Goal: Task Accomplishment & Management: Use online tool/utility

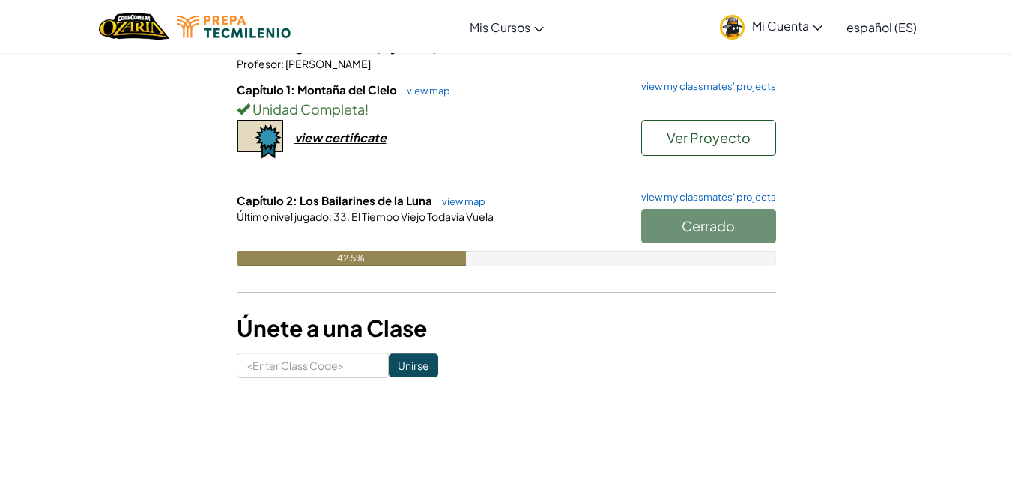
scroll to position [150, 0]
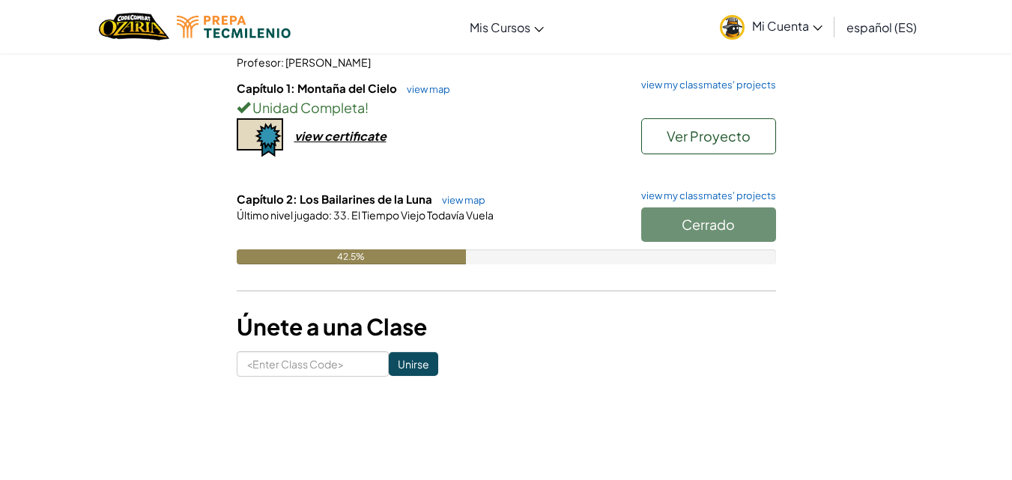
click at [407, 209] on span "El Tiempo Viejo Todavía Vuela" at bounding box center [422, 214] width 144 height 13
click at [670, 213] on div "Cerrado" at bounding box center [701, 228] width 150 height 42
click at [671, 214] on div "Cerrado" at bounding box center [701, 228] width 150 height 42
click at [670, 222] on div "Cerrado" at bounding box center [701, 228] width 150 height 42
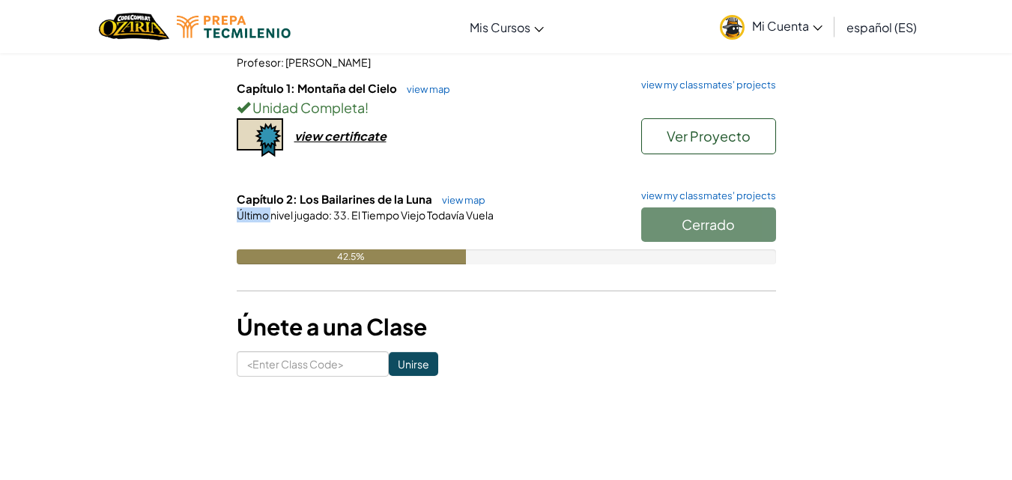
click at [670, 222] on div "Cerrado" at bounding box center [701, 228] width 150 height 42
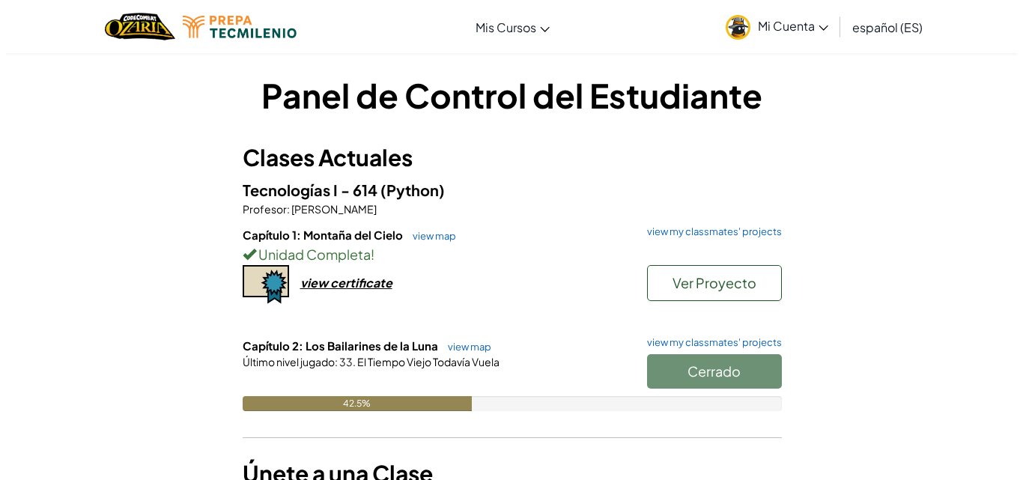
scroll to position [0, 0]
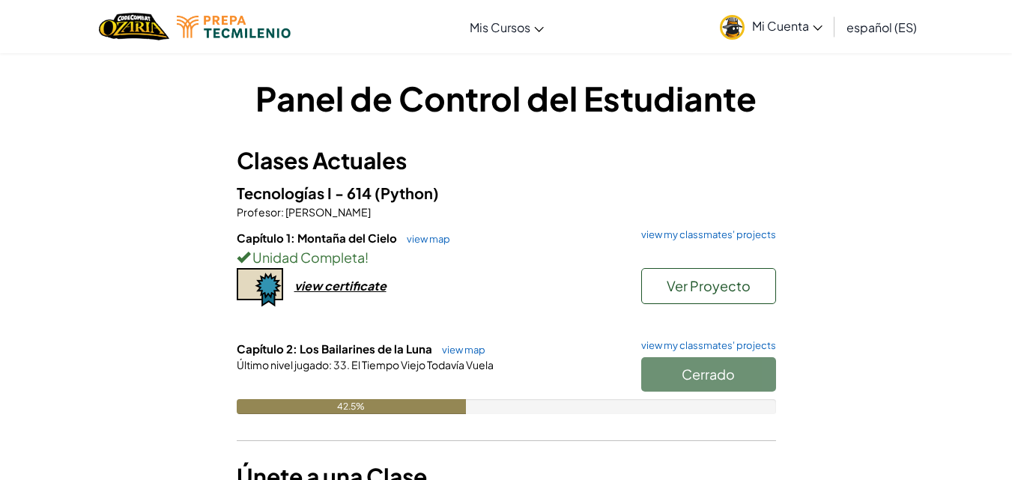
click at [349, 239] on span "Capítulo 1: Montaña del Cielo" at bounding box center [318, 238] width 163 height 14
click at [366, 349] on span "Capítulo 2: Los Bailarines de la Luna" at bounding box center [336, 349] width 198 height 14
click at [377, 372] on div at bounding box center [506, 385] width 539 height 27
click at [375, 366] on div "Capítulo 2: Los Bailarines de la Luna view map view my classmates' projects Cer…" at bounding box center [506, 389] width 539 height 96
click at [375, 366] on span "El Tiempo Viejo Todavía Vuela" at bounding box center [422, 364] width 144 height 13
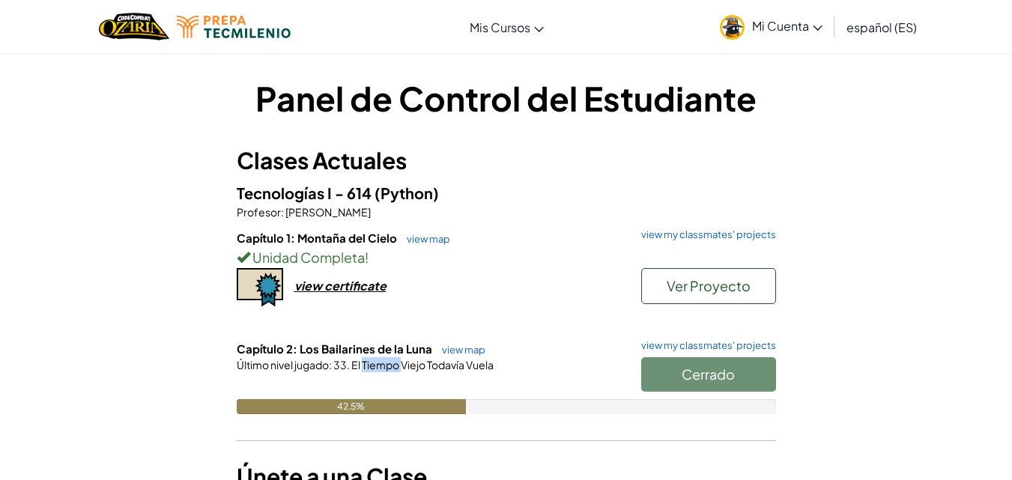
click at [375, 366] on span "El Tiempo Viejo Todavía Vuela" at bounding box center [422, 364] width 144 height 13
click at [667, 374] on div "Cerrado" at bounding box center [701, 378] width 150 height 42
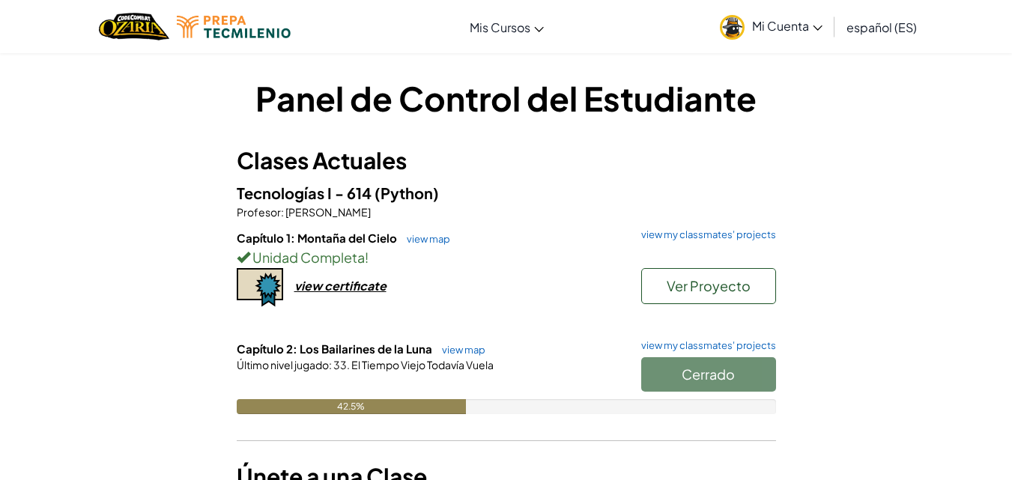
click at [667, 374] on div "Cerrado" at bounding box center [701, 378] width 150 height 42
click at [464, 350] on link "view map" at bounding box center [459, 350] width 51 height 12
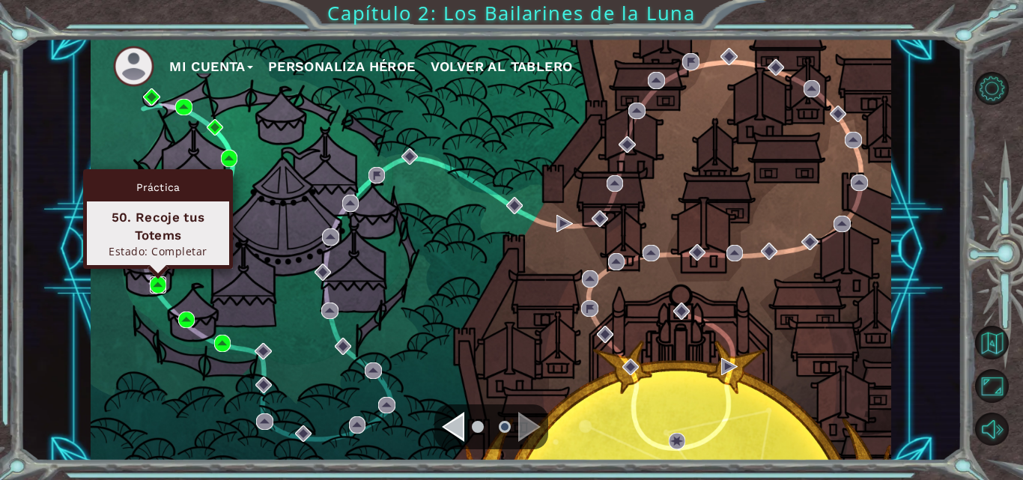
click at [160, 287] on img at bounding box center [158, 284] width 16 height 16
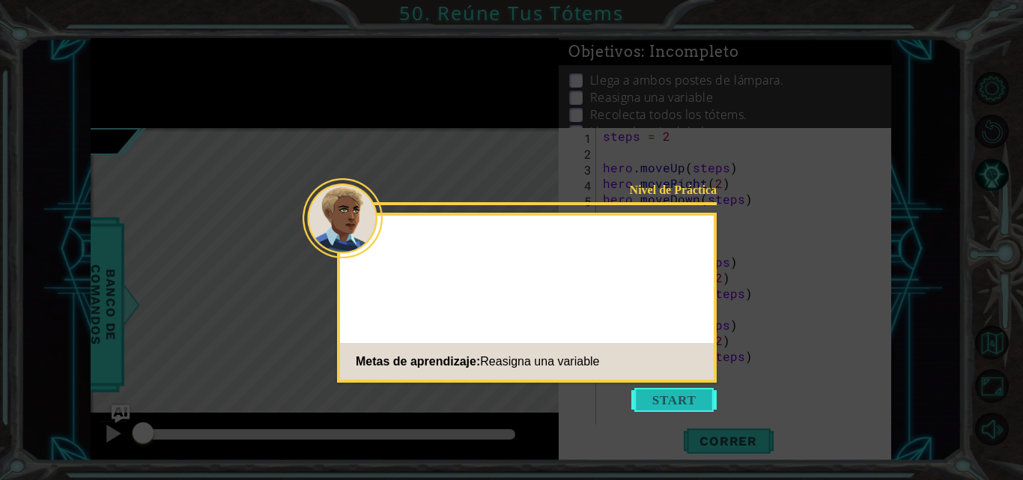
click at [638, 407] on button "Start" at bounding box center [673, 400] width 85 height 24
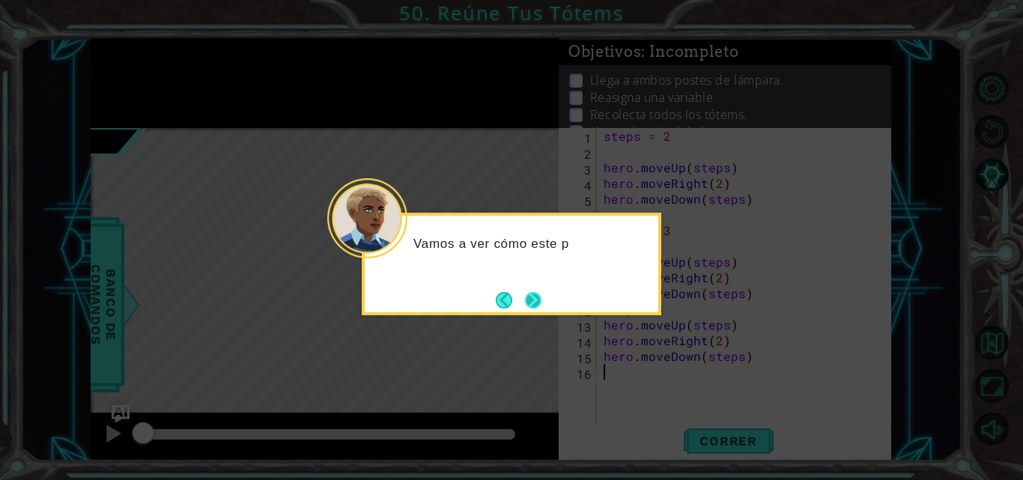
click at [528, 306] on button "Next" at bounding box center [532, 299] width 23 height 23
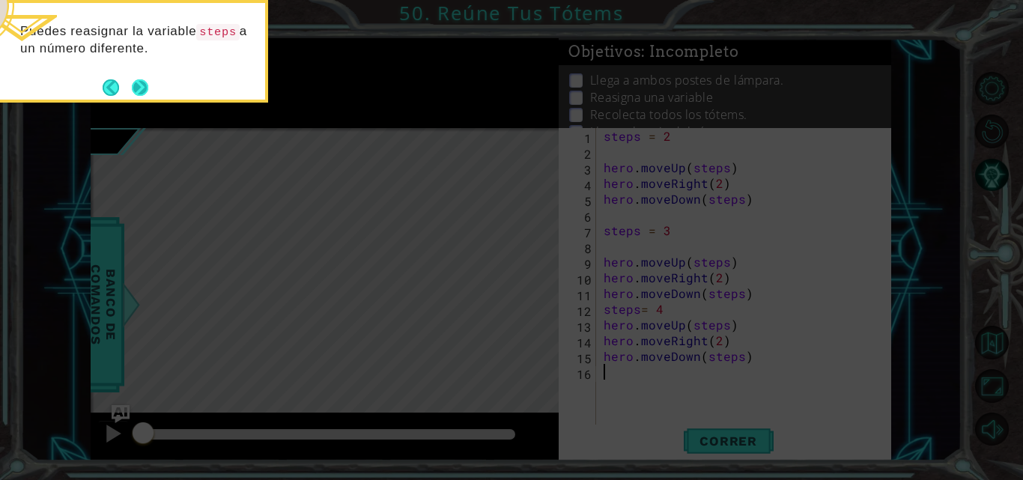
click at [133, 82] on button "Next" at bounding box center [140, 88] width 24 height 24
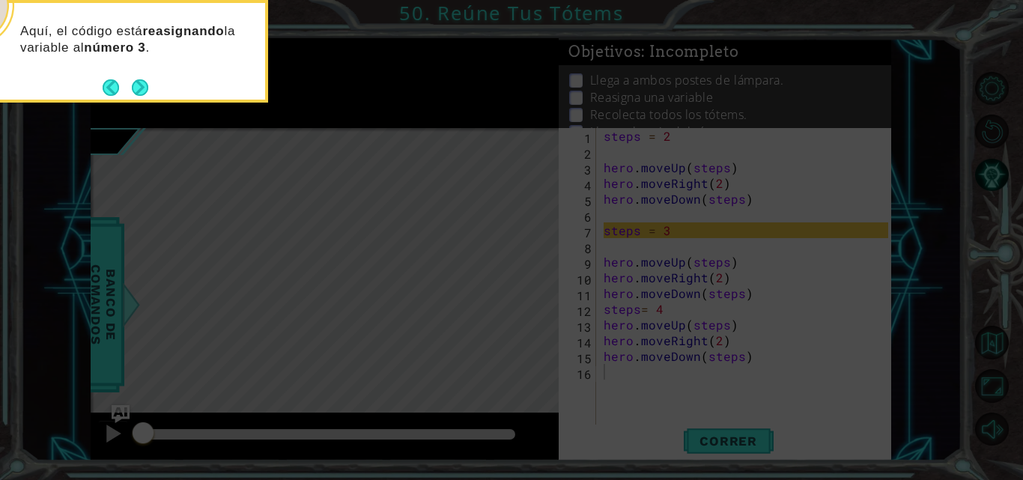
click at [214, 163] on icon at bounding box center [511, 72] width 1023 height 816
click at [134, 86] on button "Next" at bounding box center [140, 88] width 24 height 24
click at [134, 86] on button "Next" at bounding box center [139, 87] width 25 height 25
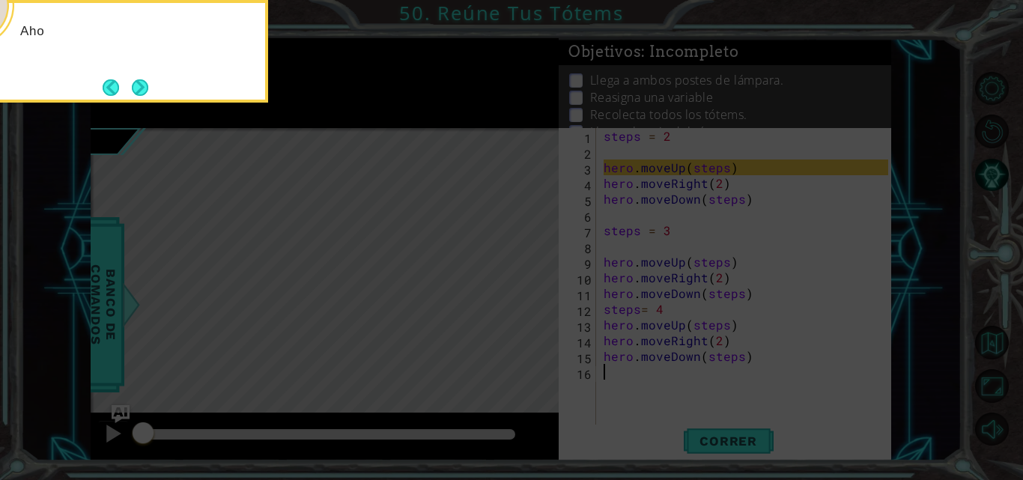
click at [134, 86] on button "Next" at bounding box center [140, 87] width 20 height 20
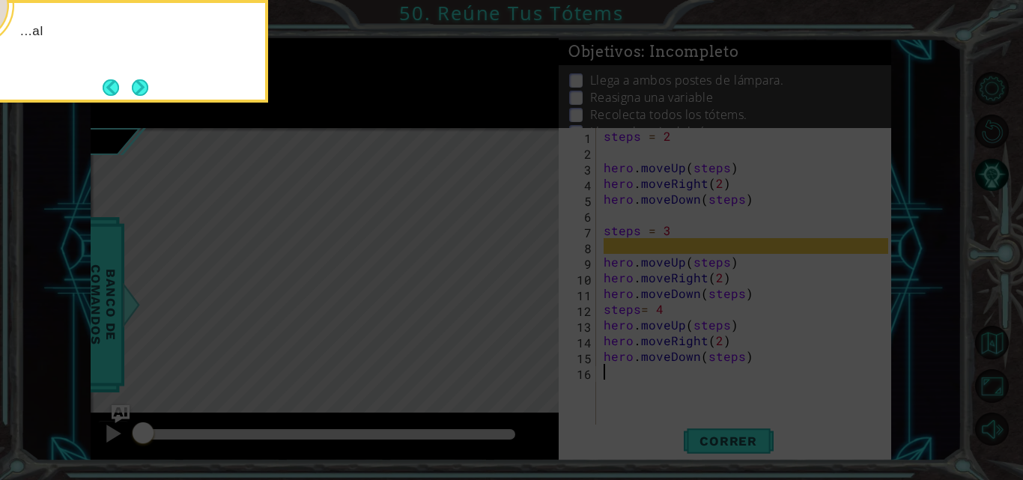
click at [134, 86] on button "Next" at bounding box center [140, 88] width 18 height 18
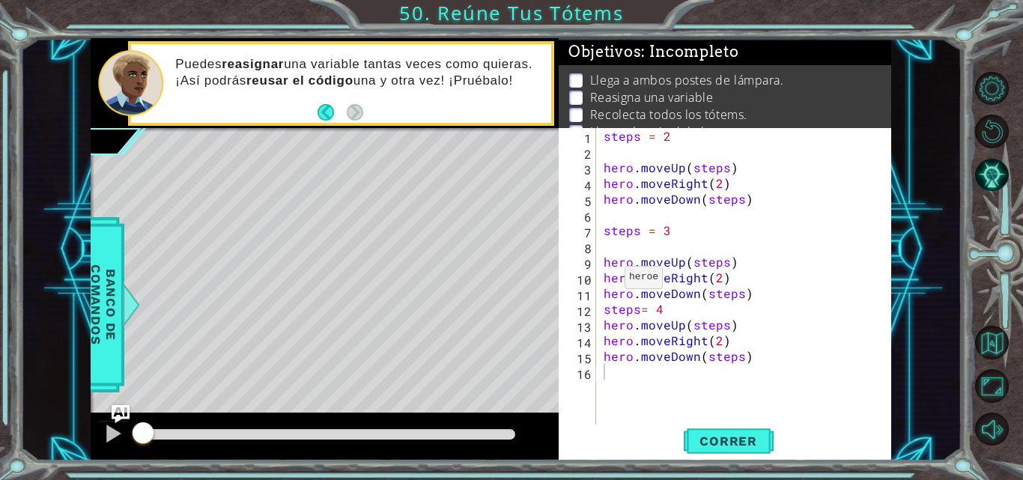
click at [533, 9] on div "1 ההההההההההההההההההההההההההההההההההההההההההההההההההההההההההההההההההההההההההההה…" at bounding box center [511, 240] width 1023 height 480
click at [987, 348] on button "Volver al Mapa" at bounding box center [992, 343] width 34 height 34
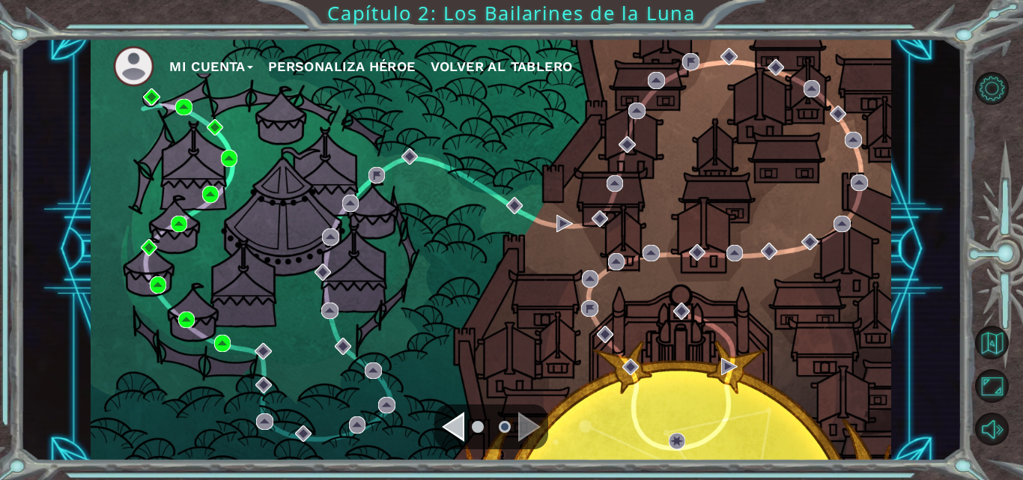
click at [455, 425] on div "Navigate to the previous page" at bounding box center [453, 427] width 22 height 30
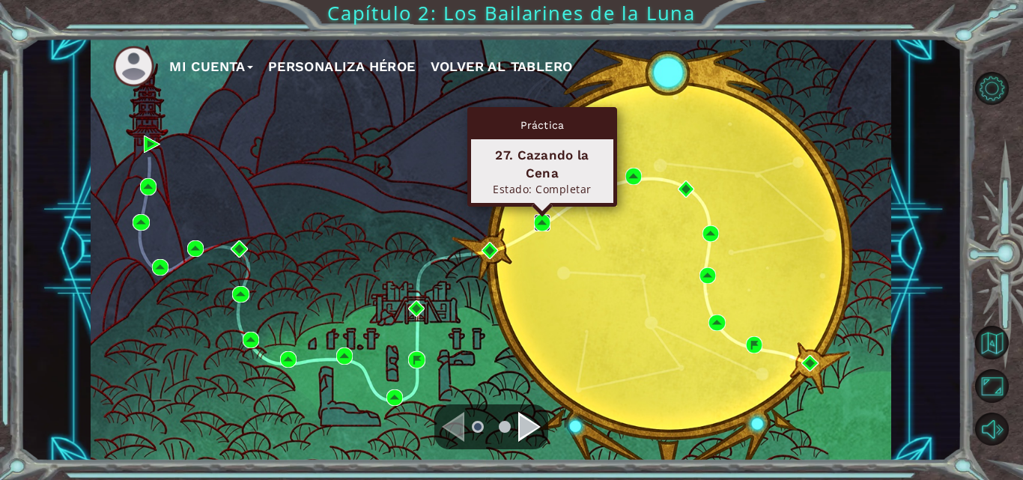
click at [545, 218] on img at bounding box center [542, 222] width 16 height 16
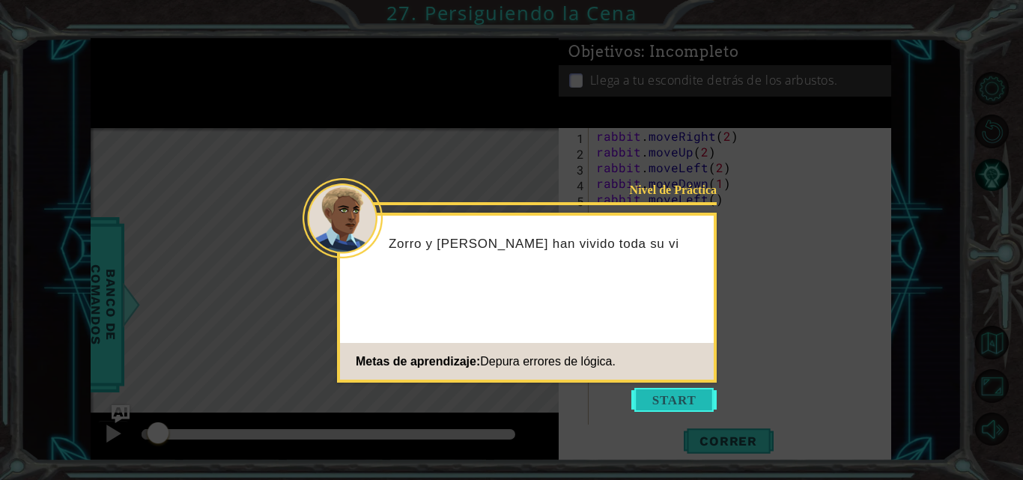
click at [685, 400] on button "Start" at bounding box center [673, 400] width 85 height 24
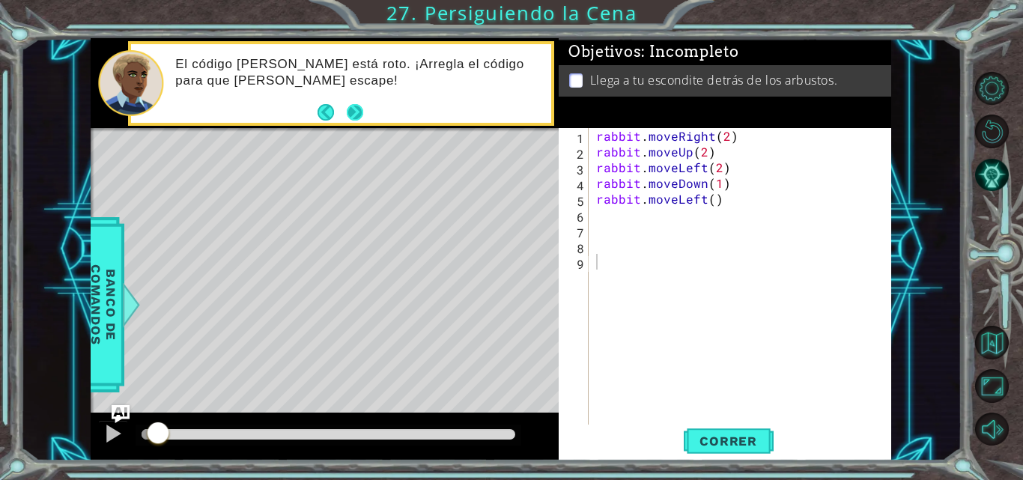
click at [358, 110] on button "Next" at bounding box center [355, 113] width 22 height 22
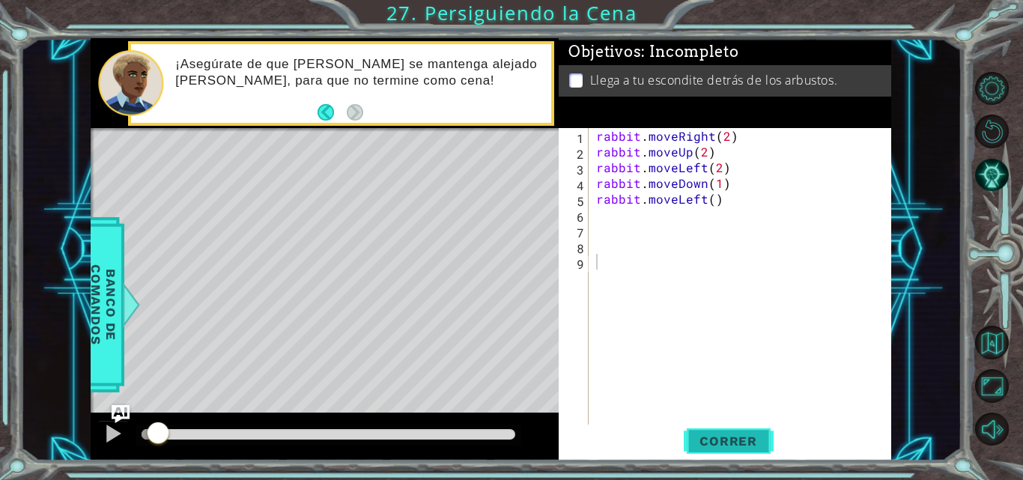
click at [728, 449] on button "Correr" at bounding box center [729, 441] width 90 height 33
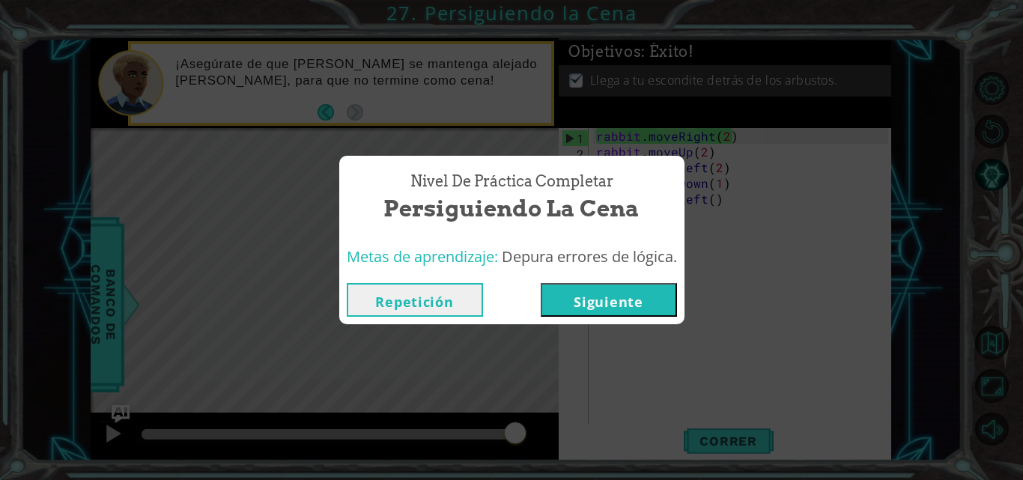
click at [419, 296] on button "Repetición" at bounding box center [415, 300] width 136 height 34
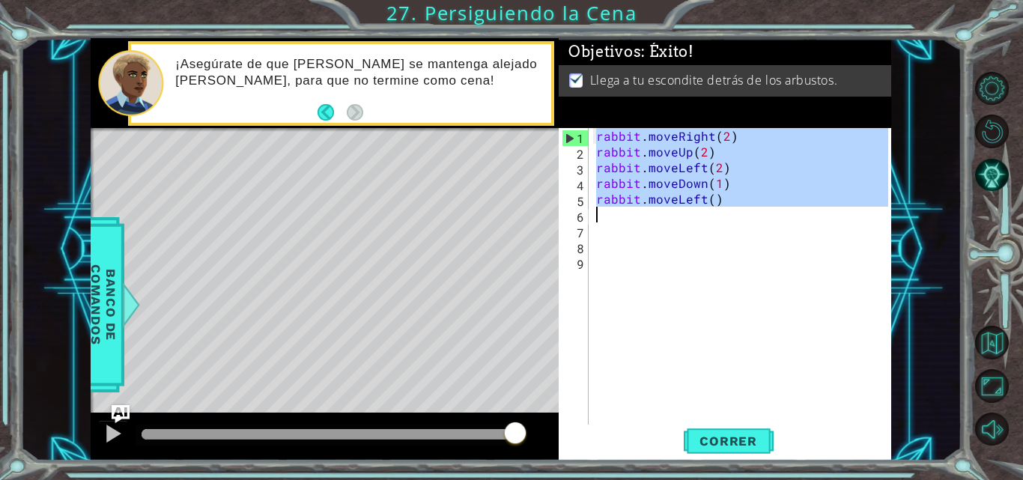
drag, startPoint x: 595, startPoint y: 133, endPoint x: 745, endPoint y: 211, distance: 169.2
click at [745, 211] on div "rabbit . moveRight ( 2 ) rabbit . moveUp ( 2 ) rabbit . moveLeft ( 2 ) rabbit .…" at bounding box center [744, 293] width 303 height 330
type textarea "rabbit.moveLeft()"
click at [745, 211] on div "rabbit . moveRight ( 2 ) rabbit . moveUp ( 2 ) rabbit . moveLeft ( 2 ) rabbit .…" at bounding box center [740, 277] width 295 height 299
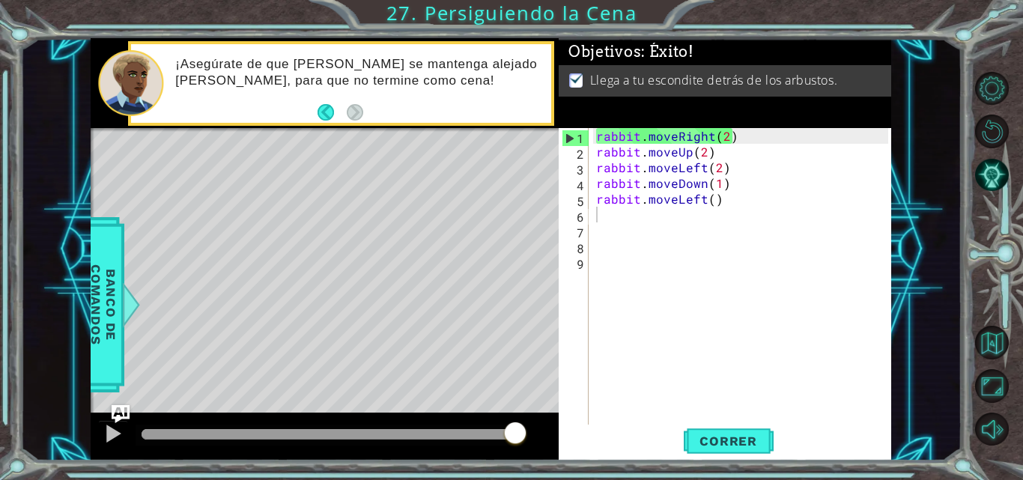
click at [589, 128] on div "Objetivos : Éxito! Llega a tu [MEDICAL_DATA] detrás de los arbustos." at bounding box center [725, 83] width 333 height 90
type textarea "rabbit.moveRight(2)"
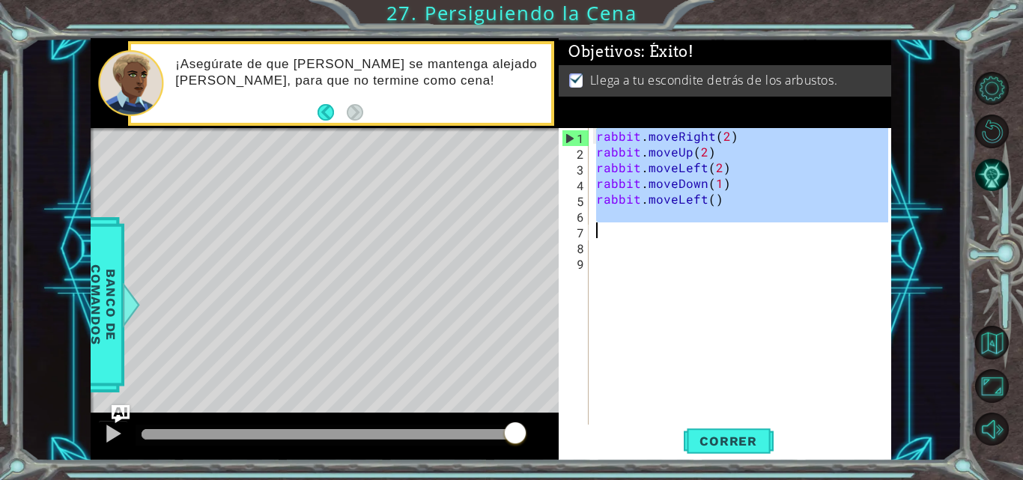
drag, startPoint x: 596, startPoint y: 137, endPoint x: 736, endPoint y: 227, distance: 166.4
click at [736, 227] on div "rabbit . moveRight ( 2 ) rabbit . moveUp ( 2 ) rabbit . moveLeft ( 2 ) rabbit .…" at bounding box center [744, 293] width 303 height 330
click at [736, 227] on div "rabbit . moveRight ( 2 ) rabbit . moveUp ( 2 ) rabbit . moveLeft ( 2 ) rabbit .…" at bounding box center [740, 277] width 295 height 299
drag, startPoint x: 598, startPoint y: 135, endPoint x: 747, endPoint y: 210, distance: 166.8
click at [747, 210] on div "rabbit . moveRight ( 2 ) rabbit . moveUp ( 2 ) rabbit . moveLeft ( 2 ) rabbit .…" at bounding box center [744, 293] width 303 height 330
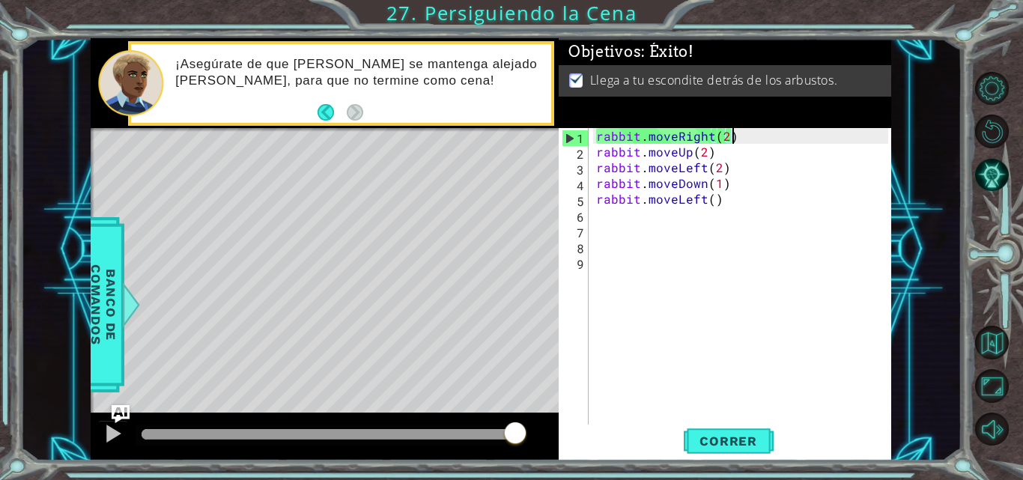
click at [739, 135] on div "rabbit . moveRight ( 2 ) rabbit . moveUp ( 2 ) rabbit . moveLeft ( 2 ) rabbit .…" at bounding box center [744, 293] width 303 height 330
drag, startPoint x: 739, startPoint y: 135, endPoint x: 591, endPoint y: 137, distance: 147.6
click at [591, 137] on div "rabbit.moveRight(2) 1 2 3 4 5 6 7 8 9 rabbit . moveRight ( 2 ) rabbit . moveUp …" at bounding box center [724, 277] width 330 height 299
click at [610, 136] on div "rabbit . moveRight ( 2 ) rabbit . moveUp ( 2 ) rabbit . moveLeft ( 2 ) rabbit .…" at bounding box center [740, 277] width 295 height 299
drag, startPoint x: 597, startPoint y: 132, endPoint x: 744, endPoint y: 139, distance: 147.0
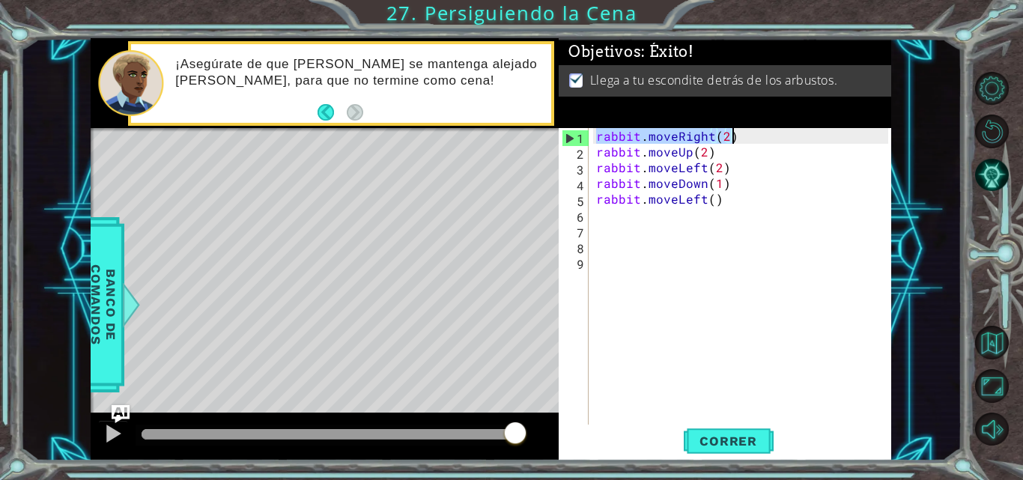
click at [744, 139] on div "rabbit . moveRight ( 2 ) rabbit . moveUp ( 2 ) rabbit . moveLeft ( 2 ) rabbit .…" at bounding box center [744, 293] width 303 height 330
drag, startPoint x: 711, startPoint y: 150, endPoint x: 595, endPoint y: 153, distance: 115.4
click at [595, 153] on div "rabbit . moveRight ( 2 ) rabbit . moveUp ( 2 ) rabbit . moveLeft ( 2 ) rabbit .…" at bounding box center [744, 293] width 303 height 330
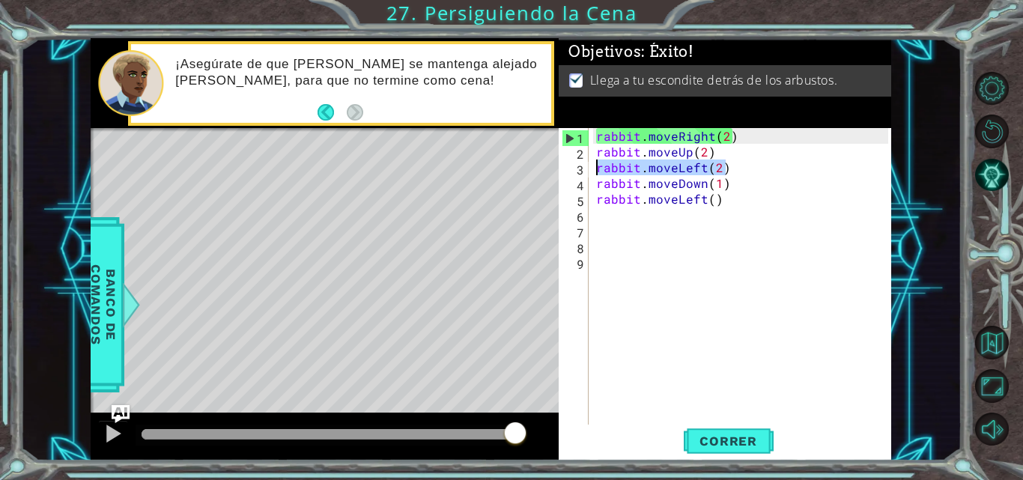
drag, startPoint x: 738, startPoint y: 165, endPoint x: 596, endPoint y: 167, distance: 141.6
click at [596, 167] on div "rabbit . moveRight ( 2 ) rabbit . moveUp ( 2 ) rabbit . moveLeft ( 2 ) rabbit .…" at bounding box center [744, 293] width 303 height 330
drag, startPoint x: 727, startPoint y: 186, endPoint x: 595, endPoint y: 182, distance: 132.6
click at [595, 182] on div "rabbit . moveRight ( 2 ) rabbit . moveUp ( 2 ) rabbit . moveLeft ( 2 ) rabbit .…" at bounding box center [744, 293] width 303 height 330
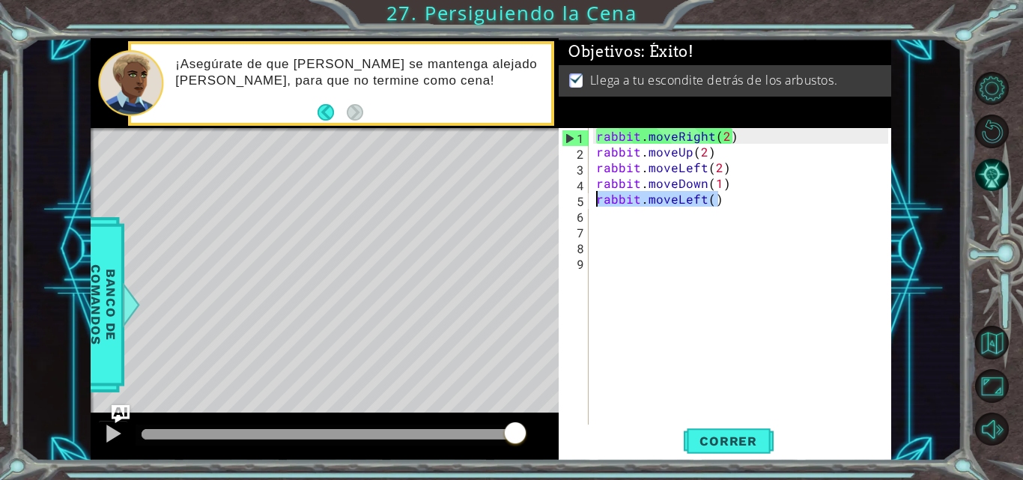
drag, startPoint x: 720, startPoint y: 203, endPoint x: 596, endPoint y: 202, distance: 123.6
click at [596, 202] on div "rabbit . moveRight ( 2 ) rabbit . moveUp ( 2 ) rabbit . moveLeft ( 2 ) rabbit .…" at bounding box center [744, 293] width 303 height 330
type textarea "rabbit.moveLeft()"
click at [727, 441] on span "Correr" at bounding box center [729, 441] width 88 height 15
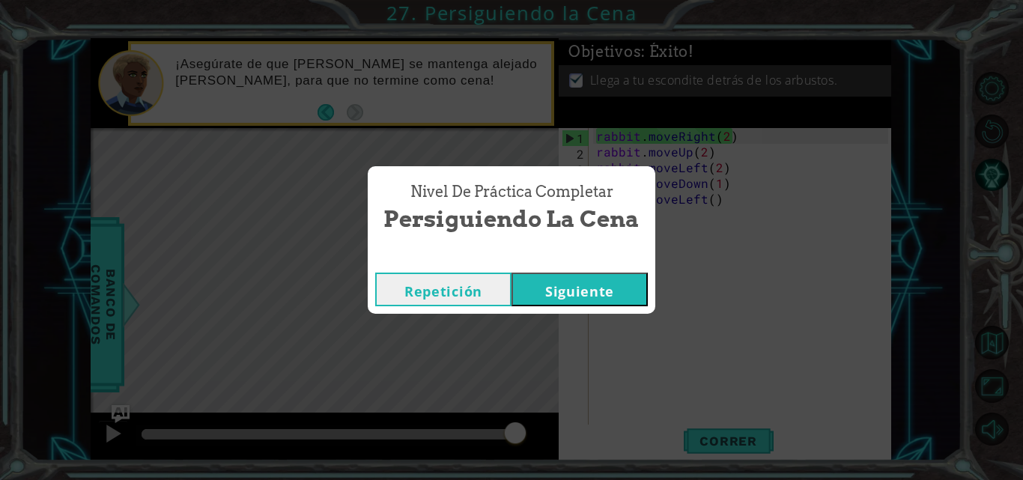
click at [595, 288] on button "Siguiente" at bounding box center [580, 290] width 136 height 34
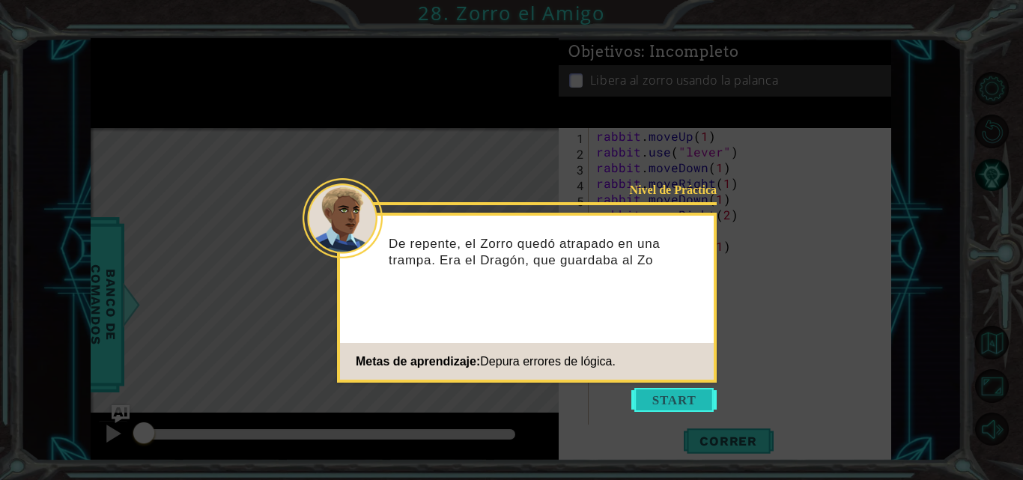
click at [643, 401] on button "Start" at bounding box center [673, 400] width 85 height 24
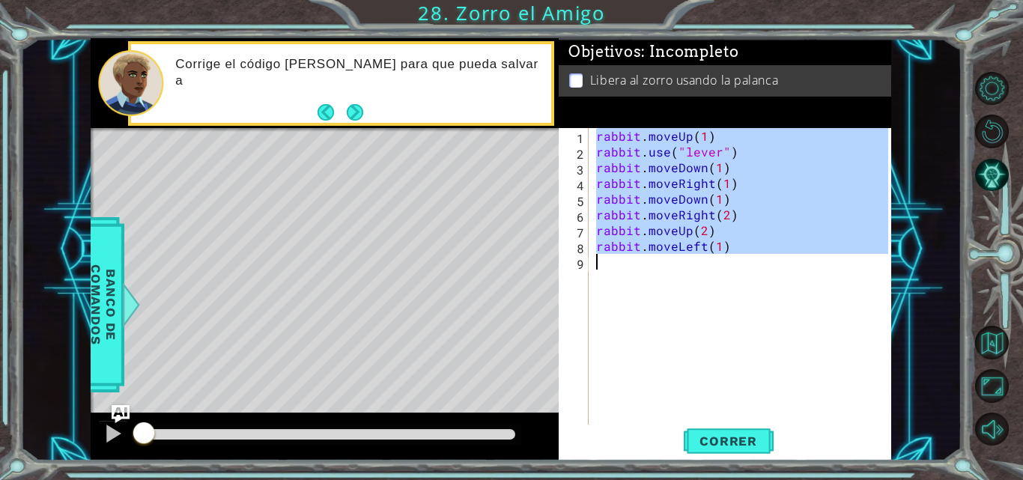
drag, startPoint x: 596, startPoint y: 134, endPoint x: 768, endPoint y: 255, distance: 210.1
click at [768, 255] on div "rabbit . moveUp ( 1 ) rabbit . use ( "lever" ) rabbit . moveDown ( 1 ) rabbit .…" at bounding box center [744, 293] width 303 height 330
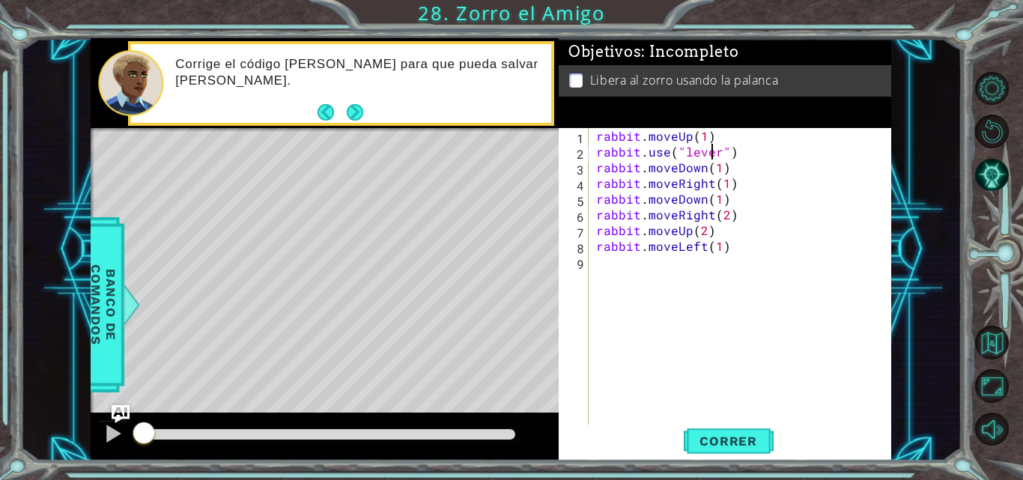
click at [715, 145] on div "rabbit . moveUp ( 1 ) rabbit . use ( "lever" ) rabbit . moveDown ( 1 ) rabbit .…" at bounding box center [744, 293] width 303 height 330
drag, startPoint x: 713, startPoint y: 136, endPoint x: 591, endPoint y: 133, distance: 122.1
click at [591, 133] on div "rabbit.use("lever") 1 2 3 4 5 6 7 8 9 rabbit . moveUp ( 1 ) rabbit . use ( "lev…" at bounding box center [724, 277] width 330 height 299
click at [670, 182] on div "rabbit . moveUp ( 1 ) rabbit . use ( "lever" ) rabbit . moveDown ( 1 ) rabbit .…" at bounding box center [744, 293] width 303 height 330
drag, startPoint x: 596, startPoint y: 151, endPoint x: 765, endPoint y: 151, distance: 169.3
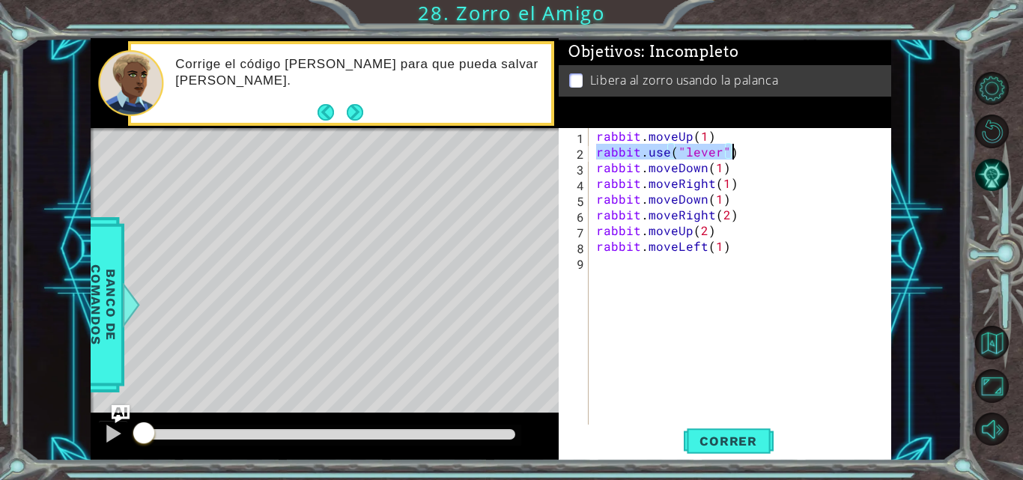
click at [765, 151] on div "rabbit . moveUp ( 1 ) rabbit . use ( "lever" ) rabbit . moveDown ( 1 ) rabbit .…" at bounding box center [744, 293] width 303 height 330
drag, startPoint x: 731, startPoint y: 171, endPoint x: 593, endPoint y: 164, distance: 138.0
click at [593, 164] on div "rabbit . moveUp ( 1 ) rabbit . use ( "lever" ) rabbit . moveDown ( 1 ) rabbit .…" at bounding box center [744, 293] width 303 height 330
click at [744, 185] on div "rabbit . moveUp ( 1 ) rabbit . use ( "lever" ) rabbit . moveDown ( 1 ) rabbit .…" at bounding box center [744, 293] width 303 height 330
drag, startPoint x: 744, startPoint y: 185, endPoint x: 590, endPoint y: 184, distance: 153.5
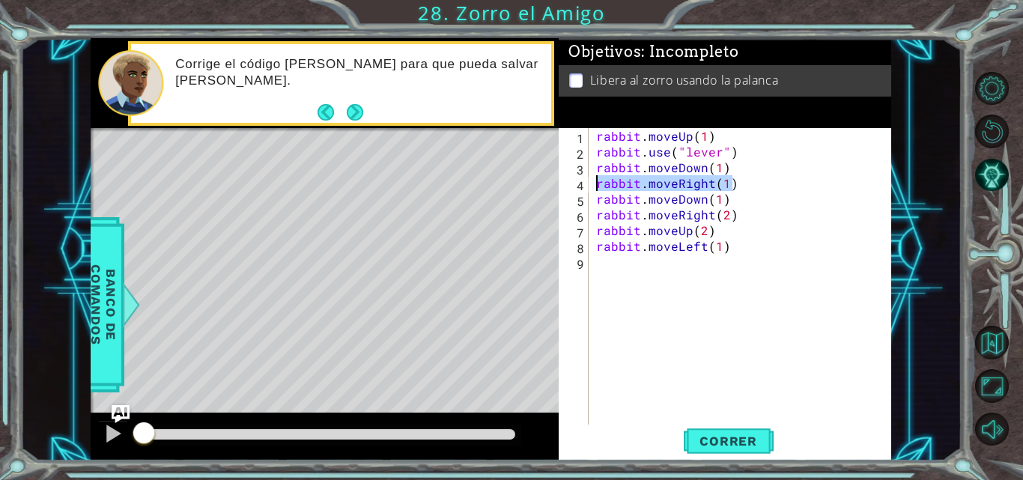
click at [590, 184] on div "rabbit.moveRight(1) 1 2 3 4 5 6 7 8 9 rabbit . moveUp ( 1 ) rabbit . use ( "lev…" at bounding box center [724, 277] width 330 height 299
drag, startPoint x: 730, startPoint y: 204, endPoint x: 579, endPoint y: 197, distance: 151.5
click at [579, 196] on div "rabbit.moveRight(1) 1 2 3 4 5 6 7 8 9 rabbit . moveUp ( 1 ) rabbit . use ( "lev…" at bounding box center [724, 277] width 330 height 299
drag, startPoint x: 739, startPoint y: 219, endPoint x: 595, endPoint y: 215, distance: 143.9
click at [595, 215] on div "rabbit . moveUp ( 1 ) rabbit . use ( "lever" ) rabbit . moveDown ( 1 ) rabbit .…" at bounding box center [744, 293] width 303 height 330
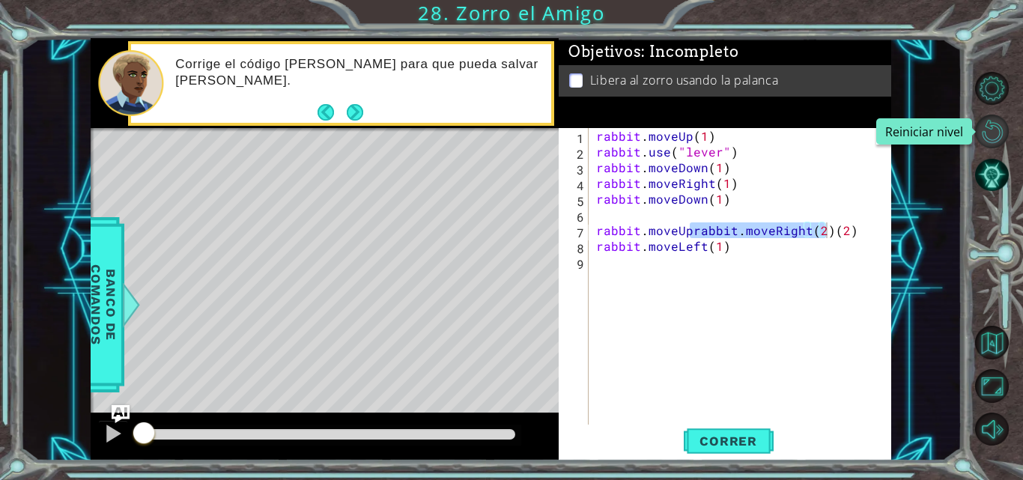
click at [986, 124] on button "Reiniciar nivel\a" at bounding box center [992, 132] width 34 height 34
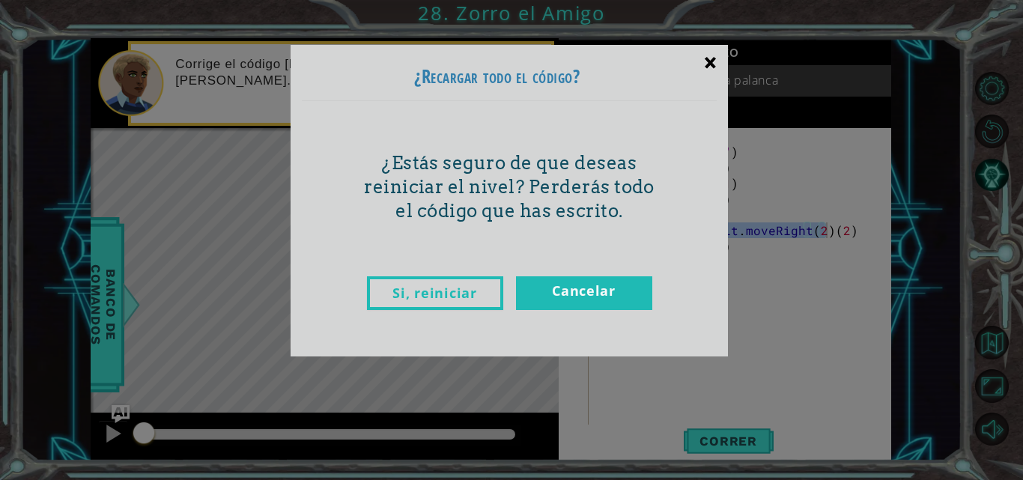
click at [709, 69] on div "×" at bounding box center [710, 61] width 35 height 43
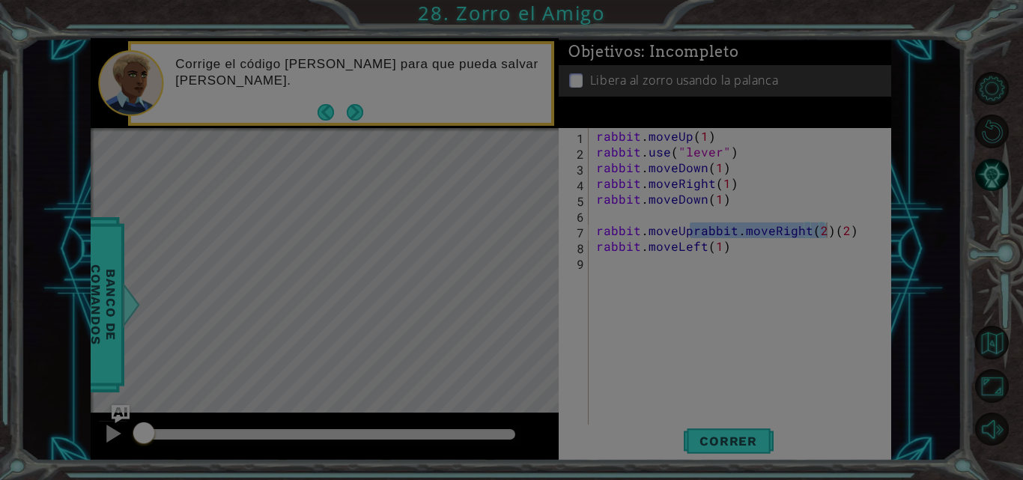
click at [709, 69] on div "× ¿Recargar todo el código? ¿Estás seguro de que deseas reiniciar el nivel? Per…" at bounding box center [509, 116] width 437 height 312
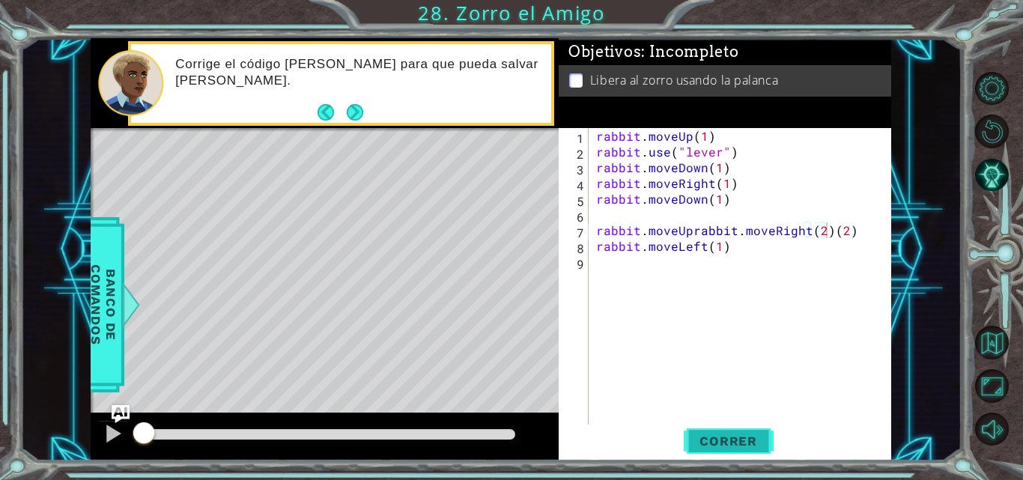
click at [721, 436] on span "Correr" at bounding box center [729, 441] width 88 height 15
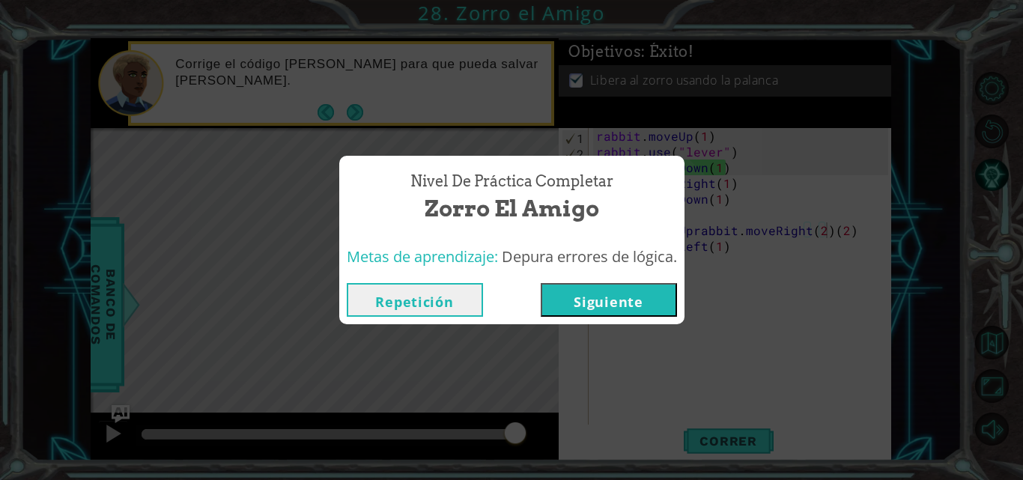
click at [405, 306] on button "Repetición" at bounding box center [415, 300] width 136 height 34
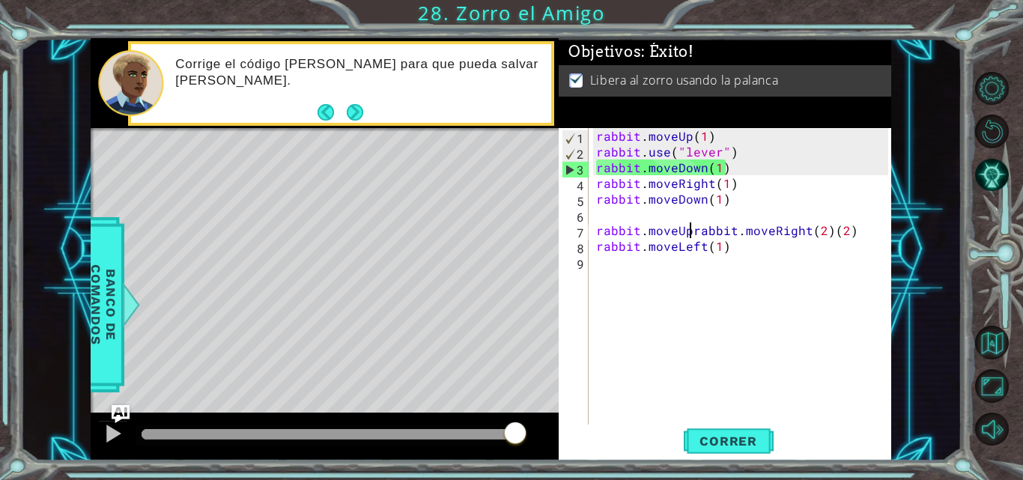
click at [688, 232] on div "rabbit . moveUp ( 1 ) rabbit . use ( "lever" ) rabbit . moveDown ( 1 ) rabbit .…" at bounding box center [744, 293] width 303 height 330
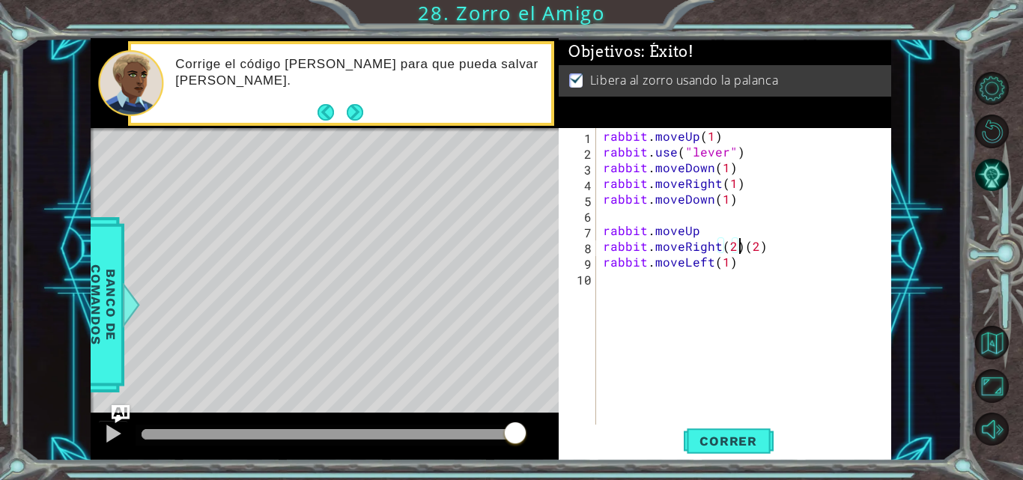
click at [740, 246] on div "rabbit . moveUp ( 1 ) rabbit . use ( "lever" ) rabbit . moveDown ( 1 ) rabbit .…" at bounding box center [748, 293] width 296 height 330
drag, startPoint x: 740, startPoint y: 246, endPoint x: 765, endPoint y: 249, distance: 25.6
click at [765, 249] on div "rabbit . moveUp ( 1 ) rabbit . use ( "lever" ) rabbit . moveDown ( 1 ) rabbit .…" at bounding box center [748, 293] width 296 height 330
click at [699, 231] on div "rabbit . moveUp ( 1 ) rabbit . use ( "lever" ) rabbit . moveDown ( 1 ) rabbit .…" at bounding box center [748, 293] width 296 height 330
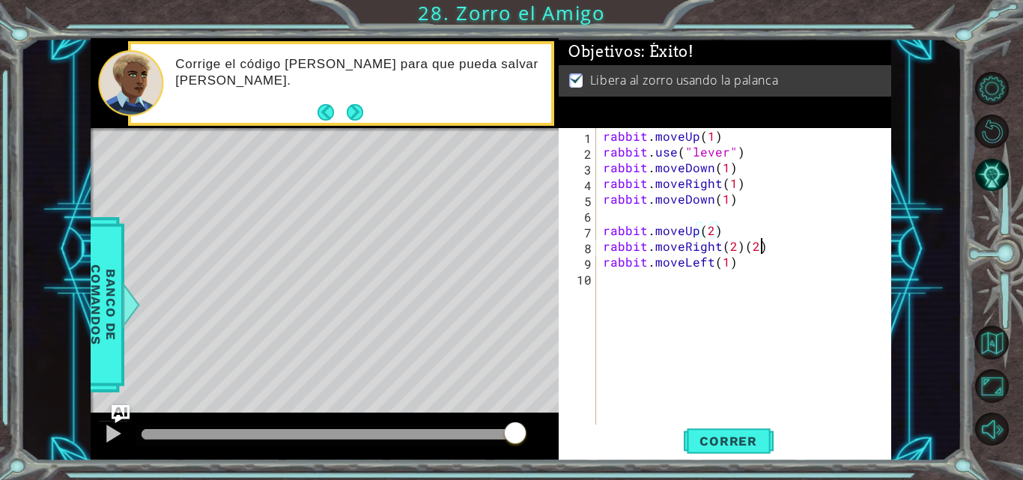
click at [769, 249] on div "rabbit . moveUp ( 1 ) rabbit . use ( "lever" ) rabbit . moveDown ( 1 ) rabbit .…" at bounding box center [748, 293] width 296 height 330
type textarea "rabbit.moveRight(2)"
click at [683, 272] on div "rabbit . moveUp ( 1 ) rabbit . use ( "lever" ) rabbit . moveDown ( 1 ) rabbit .…" at bounding box center [748, 293] width 296 height 330
drag, startPoint x: 720, startPoint y: 228, endPoint x: 593, endPoint y: 226, distance: 126.6
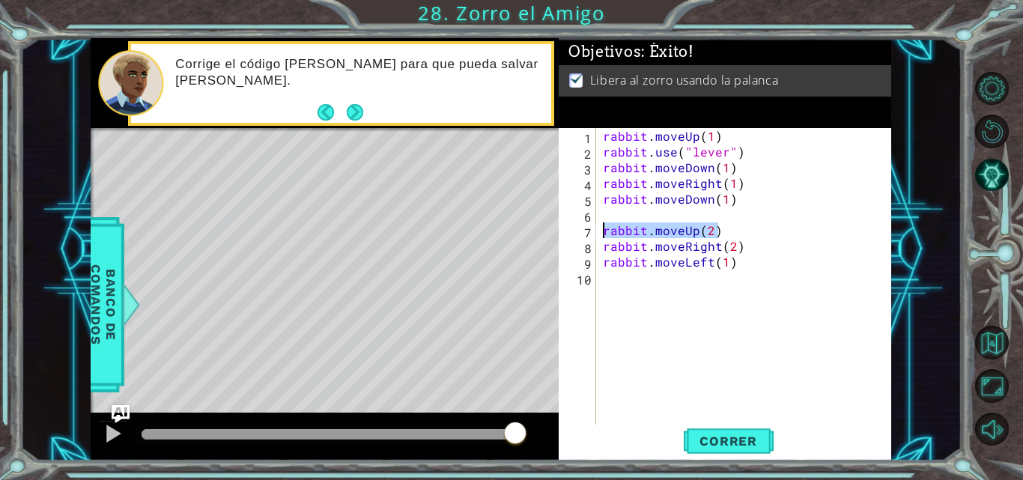
click at [593, 226] on div "1 2 3 4 5 6 7 8 9 10 rabbit . moveUp ( 1 ) rabbit . use ( "lever" ) rabbit . mo…" at bounding box center [724, 277] width 330 height 299
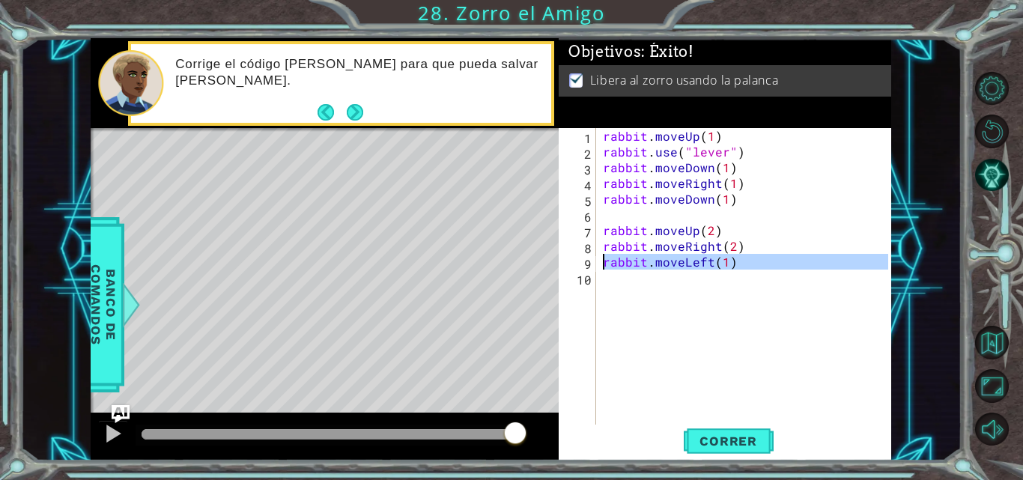
drag, startPoint x: 743, startPoint y: 274, endPoint x: 599, endPoint y: 262, distance: 144.3
click at [599, 262] on div "rabbit.moveUp(2) 1 2 3 4 5 6 7 8 9 10 rabbit . moveUp ( 1 ) rabbit . use ( "lev…" at bounding box center [724, 277] width 330 height 299
click at [709, 440] on span "Correr" at bounding box center [729, 441] width 88 height 15
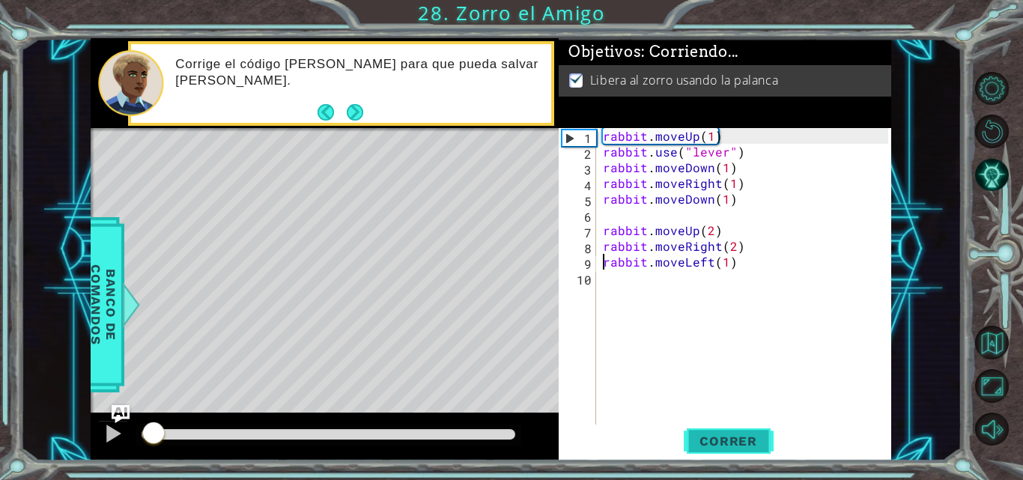
type textarea "rabbit.moveLeft(1)"
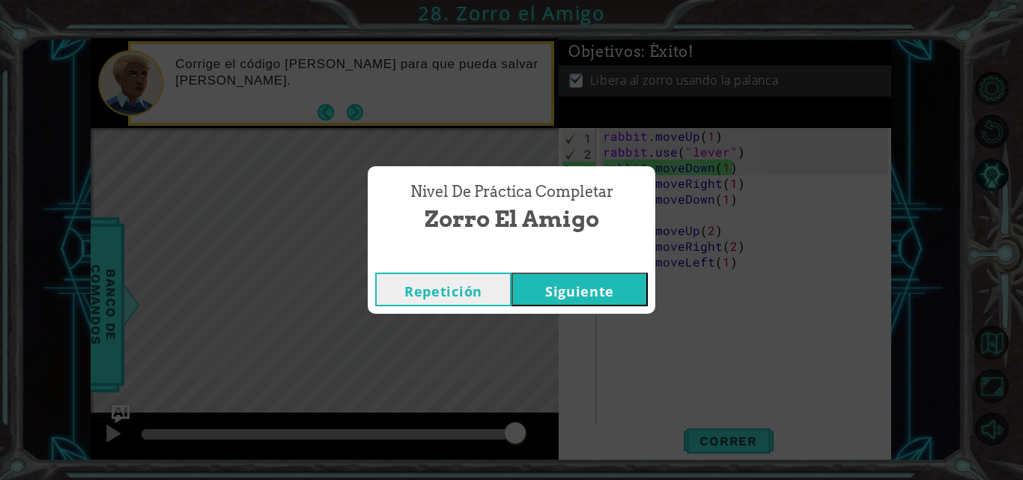
click at [558, 277] on button "Siguiente" at bounding box center [580, 290] width 136 height 34
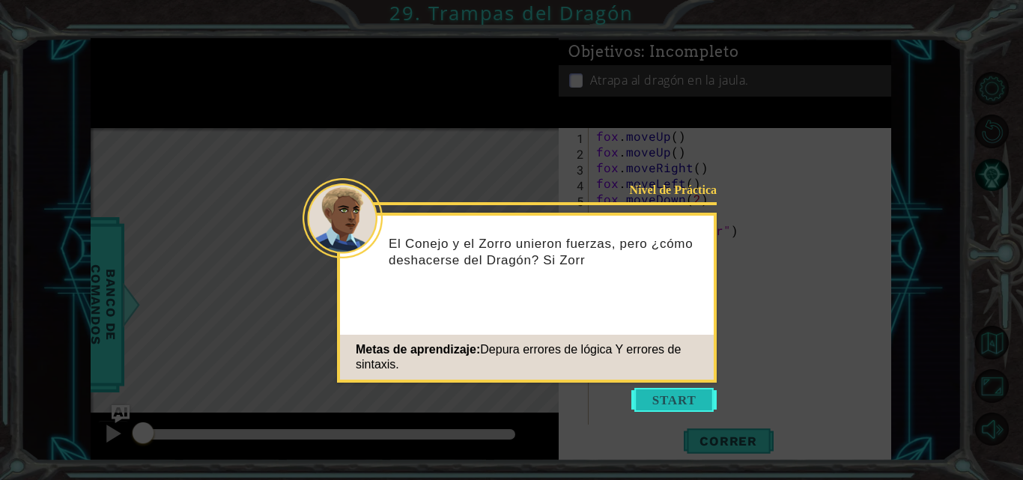
click at [670, 398] on button "Start" at bounding box center [673, 400] width 85 height 24
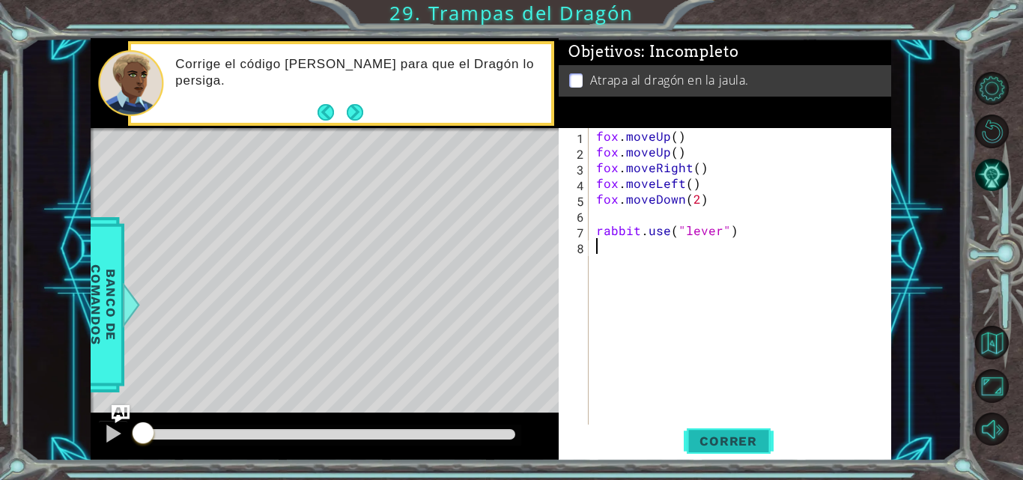
click at [696, 434] on span "Correr" at bounding box center [729, 441] width 88 height 15
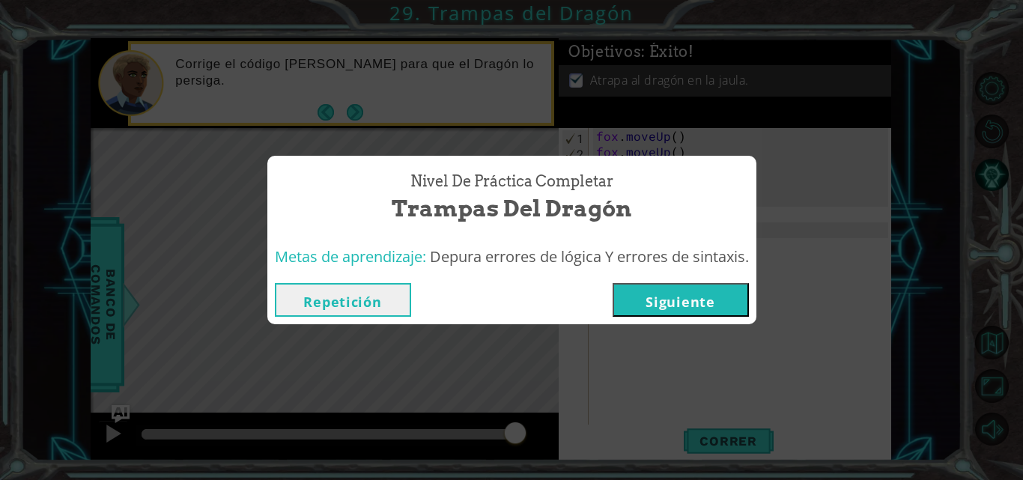
click at [649, 300] on button "Siguiente" at bounding box center [681, 300] width 136 height 34
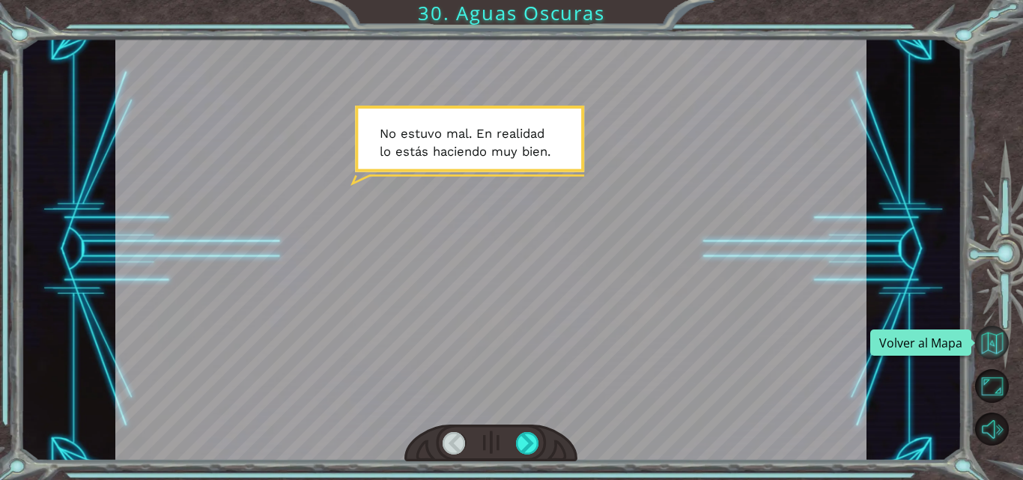
click at [994, 351] on button "Volver al Mapa" at bounding box center [992, 343] width 34 height 34
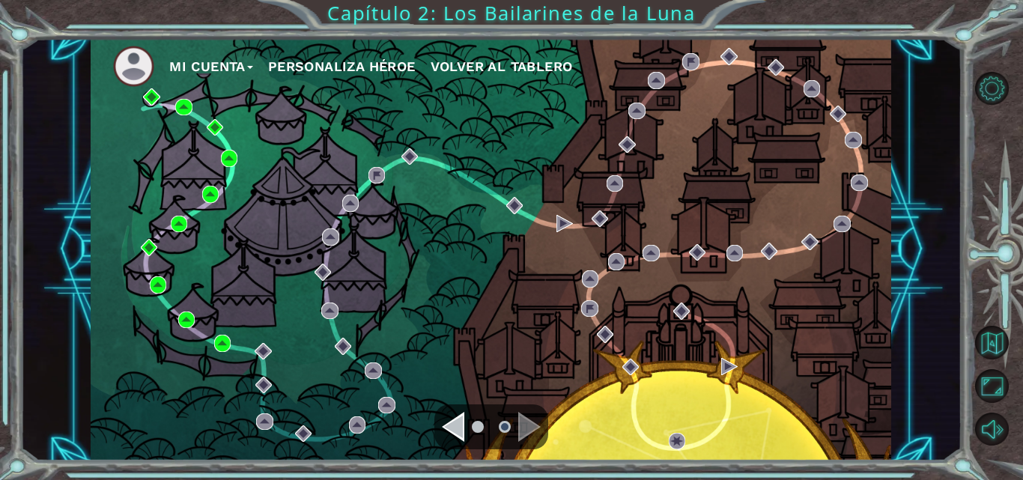
click at [454, 425] on div "Navigate to the previous page" at bounding box center [453, 427] width 22 height 30
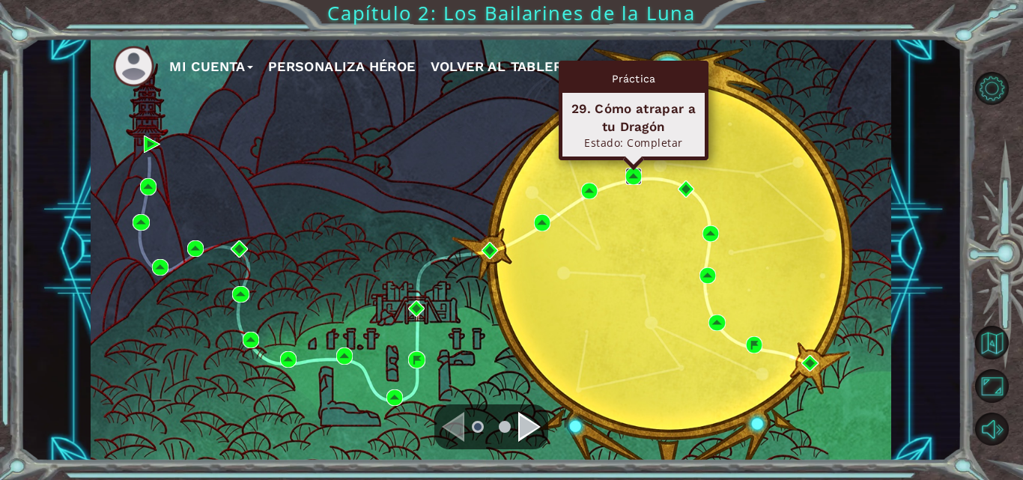
click at [634, 172] on img at bounding box center [633, 176] width 16 height 16
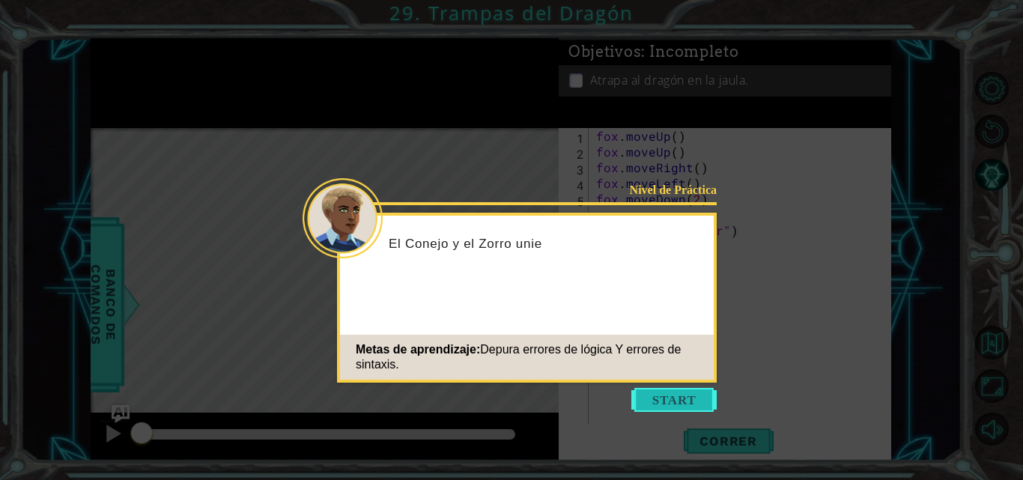
click at [654, 392] on button "Start" at bounding box center [673, 400] width 85 height 24
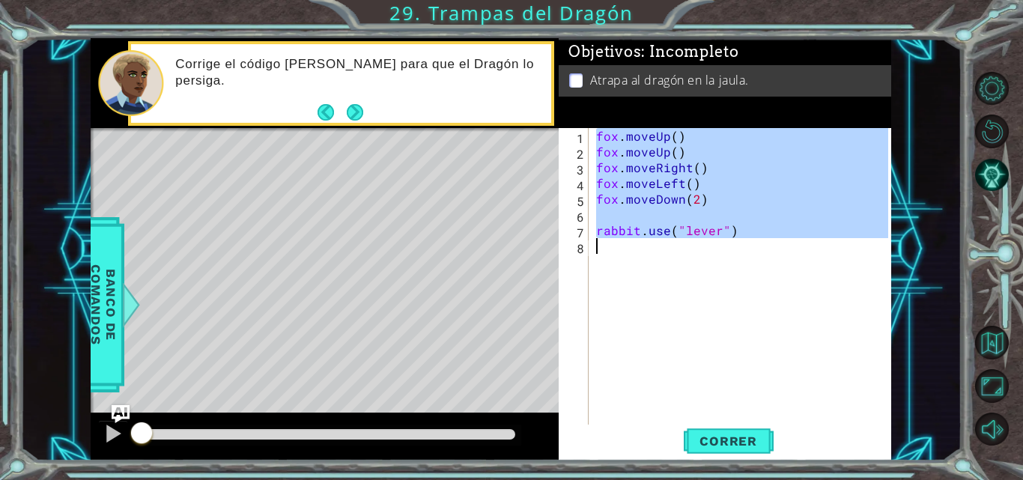
drag, startPoint x: 595, startPoint y: 139, endPoint x: 787, endPoint y: 265, distance: 229.8
click at [787, 265] on div "[PERSON_NAME] . moveUp ( ) [PERSON_NAME] . moveUp ( ) [PERSON_NAME] . moveRight…" at bounding box center [744, 293] width 303 height 330
type textarea "rabbit.use("lever")"
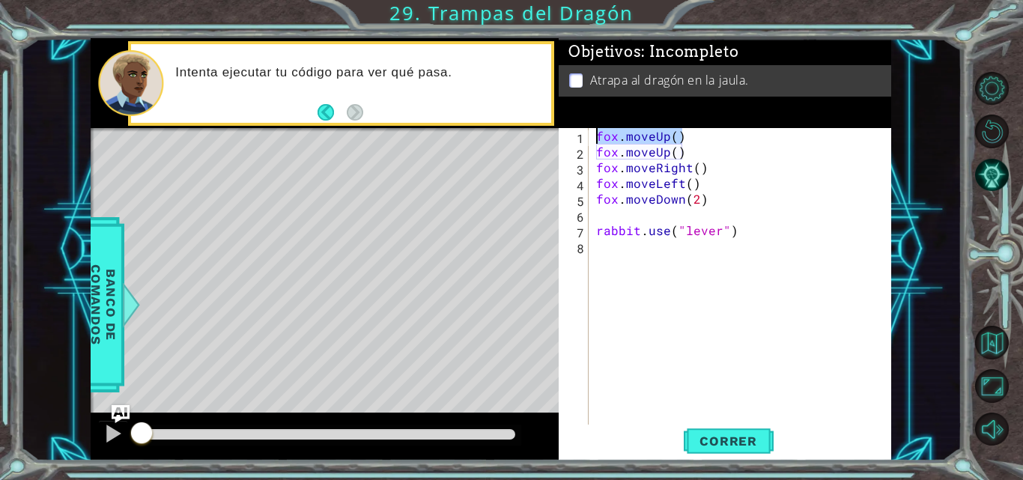
drag, startPoint x: 688, startPoint y: 141, endPoint x: 587, endPoint y: 140, distance: 101.1
click at [587, 140] on div "1 2 3 4 5 6 7 8 [PERSON_NAME] . moveUp ( ) [PERSON_NAME] . moveUp ( ) [PERSON_N…" at bounding box center [724, 277] width 330 height 299
drag, startPoint x: 690, startPoint y: 152, endPoint x: 595, endPoint y: 154, distance: 95.1
click at [595, 154] on div "[PERSON_NAME] . moveUp ( ) [PERSON_NAME] . moveUp ( ) [PERSON_NAME] . moveRight…" at bounding box center [744, 293] width 303 height 330
drag, startPoint x: 724, startPoint y: 165, endPoint x: 590, endPoint y: 172, distance: 133.5
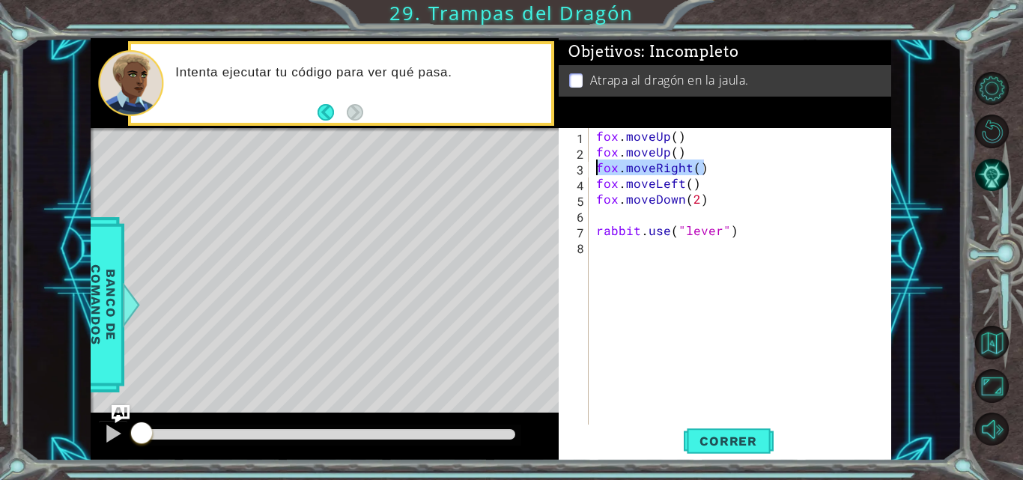
click at [590, 172] on div "[PERSON_NAME].moveUp() 1 2 3 4 5 6 7 8 [PERSON_NAME] . moveUp ( ) [PERSON_NAME]…" at bounding box center [724, 277] width 330 height 299
click at [695, 183] on div "[PERSON_NAME] . moveUp ( ) [PERSON_NAME] . moveUp ( ) [PERSON_NAME] . moveRight…" at bounding box center [744, 293] width 303 height 330
drag, startPoint x: 684, startPoint y: 188, endPoint x: 581, endPoint y: 184, distance: 102.7
click at [581, 184] on div "[PERSON_NAME].moveLeft() 1 2 3 4 5 6 7 8 [PERSON_NAME] . moveUp ( ) [PERSON_NAM…" at bounding box center [724, 277] width 330 height 299
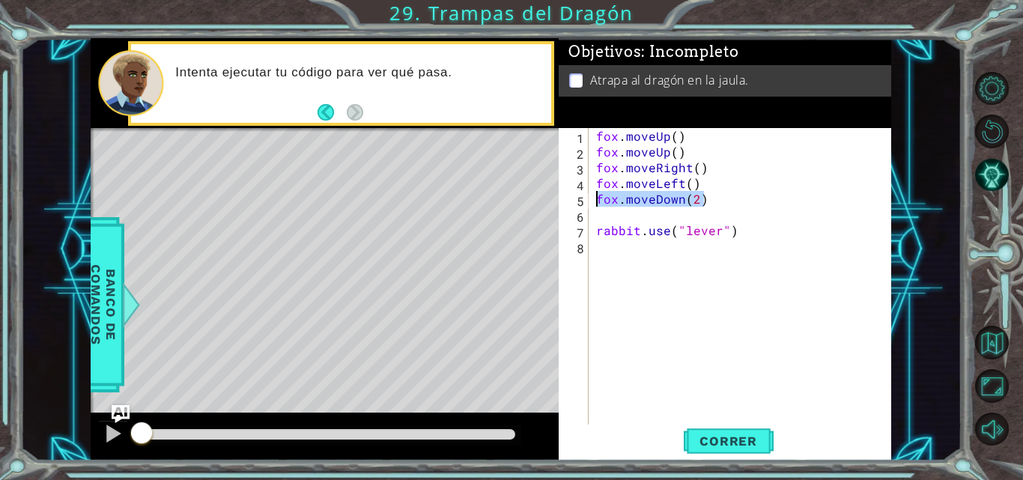
drag, startPoint x: 705, startPoint y: 196, endPoint x: 589, endPoint y: 204, distance: 116.4
click at [589, 204] on div "[PERSON_NAME].moveLeft() 1 2 3 4 5 6 7 8 [PERSON_NAME] . moveUp ( ) [PERSON_NAM…" at bounding box center [724, 277] width 330 height 299
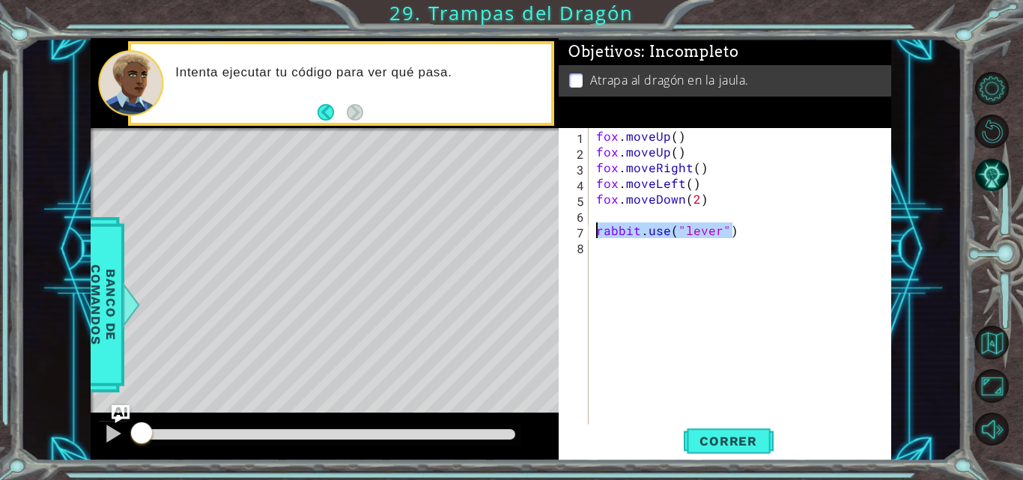
drag, startPoint x: 736, startPoint y: 237, endPoint x: 595, endPoint y: 231, distance: 140.9
click at [595, 231] on div "[PERSON_NAME] . moveUp ( ) [PERSON_NAME] . moveUp ( ) [PERSON_NAME] . moveRight…" at bounding box center [744, 293] width 303 height 330
type textarea "rabbit.use("lever")"
click at [986, 339] on button "Volver al Mapa" at bounding box center [992, 343] width 34 height 34
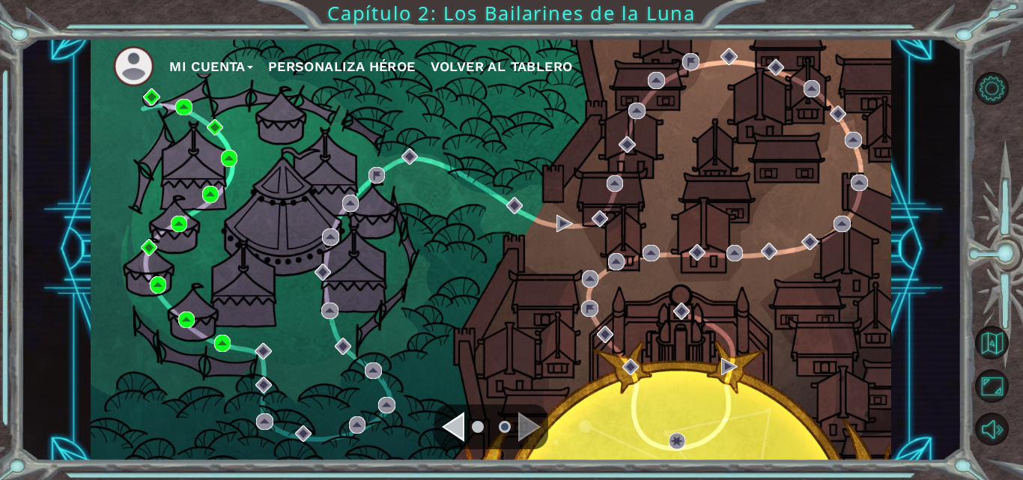
click at [452, 438] on div "Navigate to the previous page" at bounding box center [453, 427] width 22 height 30
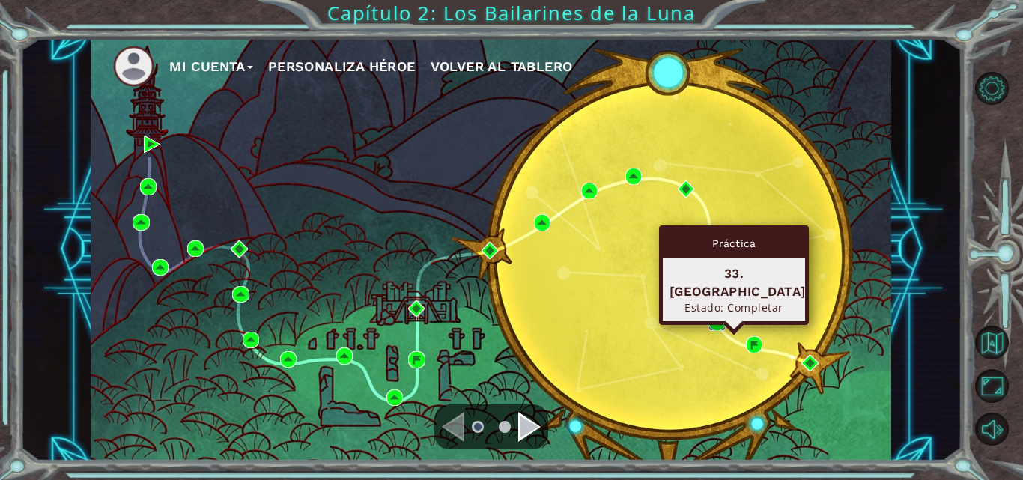
click at [715, 326] on img at bounding box center [717, 323] width 16 height 16
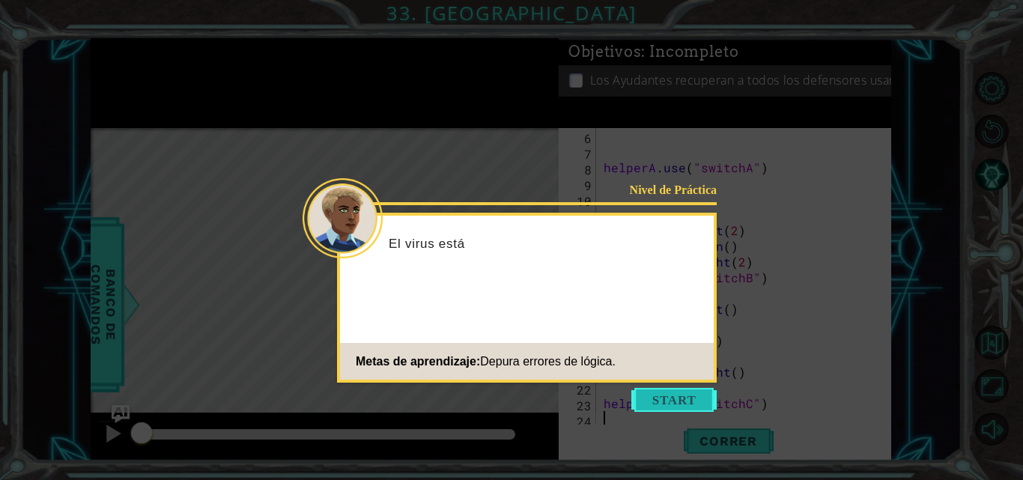
scroll to position [79, 0]
click at [680, 399] on button "Start" at bounding box center [673, 400] width 85 height 24
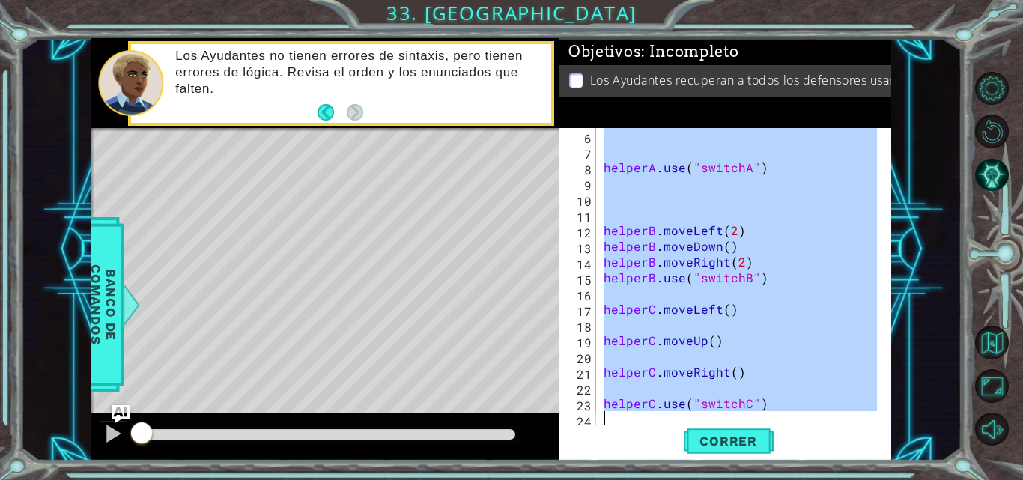
drag, startPoint x: 602, startPoint y: 137, endPoint x: 708, endPoint y: 418, distance: 300.1
click at [708, 418] on div "helperA . use ( "switchA" ) helperB . moveLeft ( 2 ) helperB . moveDown ( ) hel…" at bounding box center [743, 293] width 284 height 330
click at [704, 173] on div "helperA . use ( "switchA" ) helperB . moveLeft ( 2 ) helperB . moveDown ( ) hel…" at bounding box center [739, 277] width 276 height 299
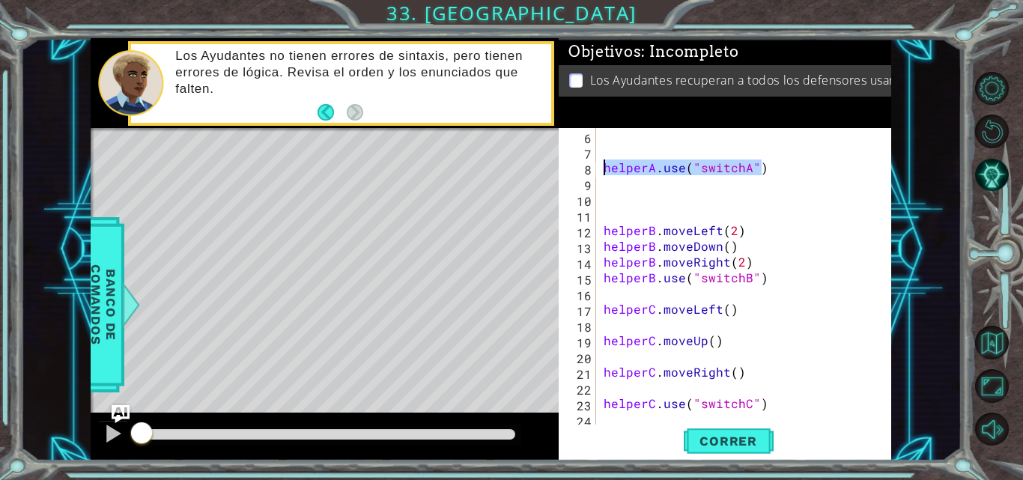
drag, startPoint x: 770, startPoint y: 163, endPoint x: 601, endPoint y: 167, distance: 169.3
click at [601, 167] on div "helperA . use ( "switchA" ) helperB . moveLeft ( 2 ) helperB . moveDown ( ) hel…" at bounding box center [743, 293] width 284 height 330
click at [605, 163] on div "helperA . use ( "switchA" ) helperB . moveLeft ( 2 ) helperB . moveDown ( ) hel…" at bounding box center [739, 277] width 276 height 299
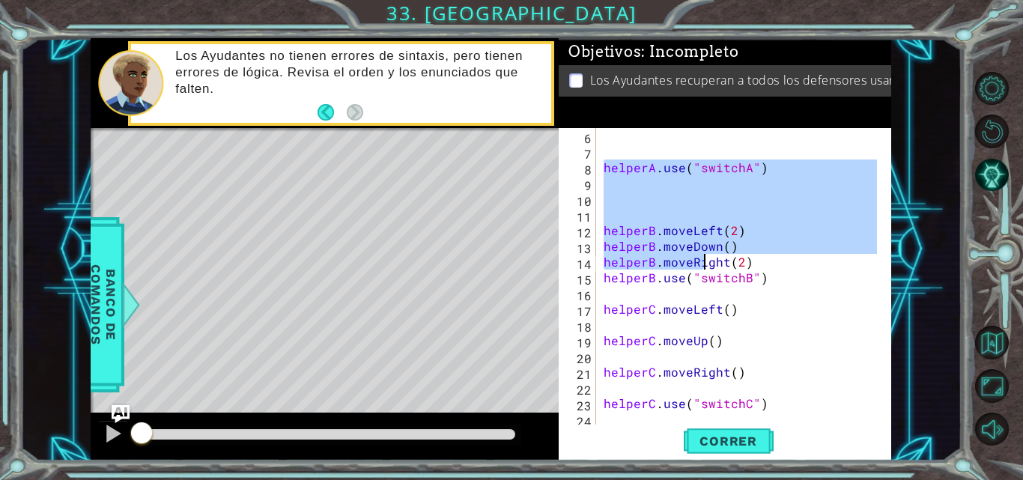
drag, startPoint x: 603, startPoint y: 163, endPoint x: 701, endPoint y: 262, distance: 139.3
click at [701, 262] on div "helperA . use ( "switchA" ) helperB . moveLeft ( 2 ) helperB . moveDown ( ) hel…" at bounding box center [743, 293] width 284 height 330
type textarea "helperB.moveDown() helperB.moveRight(2)"
click at [690, 198] on div "helperA . use ( "switchA" ) helperB . moveLeft ( 2 ) helperB . moveDown ( ) hel…" at bounding box center [739, 277] width 276 height 299
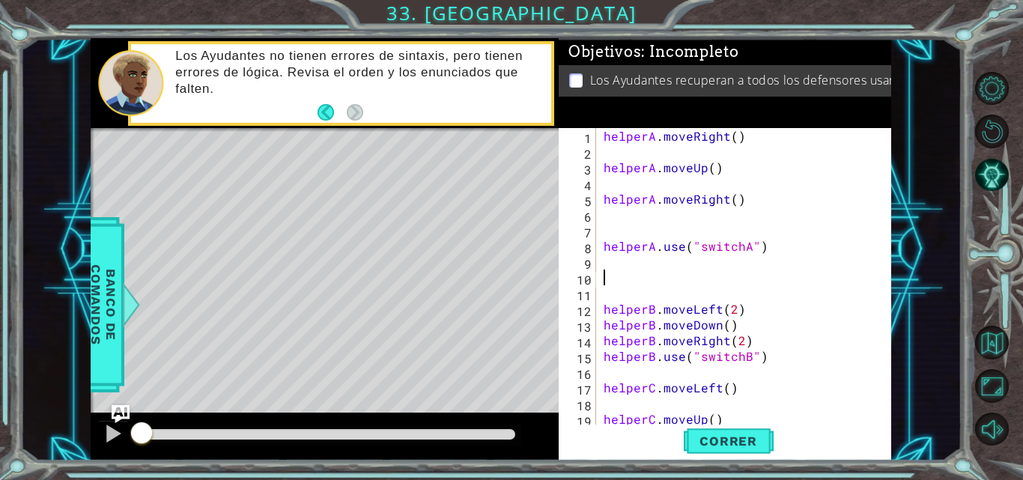
scroll to position [0, 0]
drag, startPoint x: 740, startPoint y: 132, endPoint x: 609, endPoint y: 133, distance: 131.1
click at [609, 133] on div "helperA . moveRight ( ) helperA . moveUp ( ) helperA . moveRight ( ) helperA . …" at bounding box center [743, 293] width 284 height 330
drag, startPoint x: 602, startPoint y: 135, endPoint x: 764, endPoint y: 133, distance: 161.8
click at [764, 133] on div "helperA . moveRight ( ) helperA . moveUp ( ) helperA . moveRight ( ) helperA . …" at bounding box center [743, 293] width 284 height 330
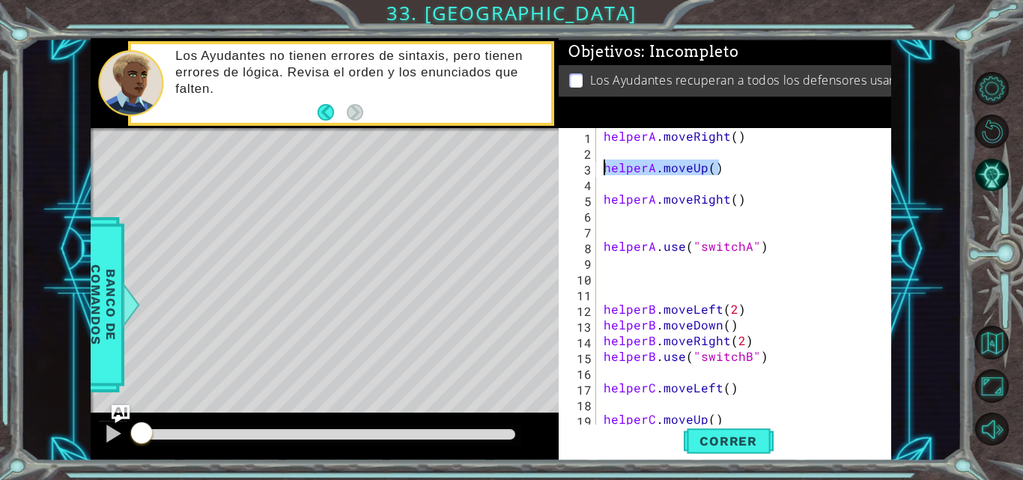
drag, startPoint x: 718, startPoint y: 166, endPoint x: 595, endPoint y: 173, distance: 123.0
click at [595, 173] on div "helperA.moveRight() 1 2 3 4 5 6 7 8 9 10 11 12 13 14 15 16 17 18 19 20 helperA …" at bounding box center [724, 277] width 330 height 299
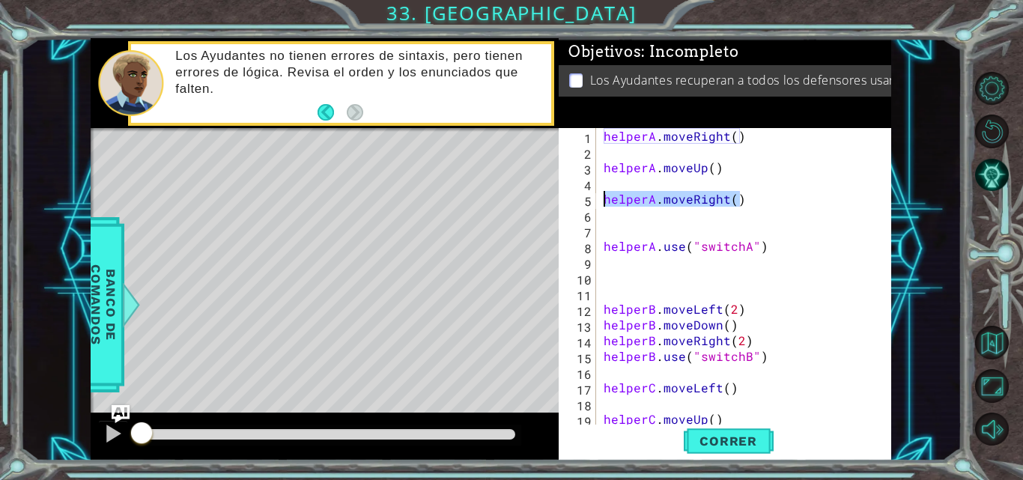
drag, startPoint x: 749, startPoint y: 199, endPoint x: 602, endPoint y: 199, distance: 146.8
click at [602, 199] on div "helperA . moveRight ( ) helperA . moveUp ( ) helperA . moveRight ( ) helperA . …" at bounding box center [743, 293] width 284 height 330
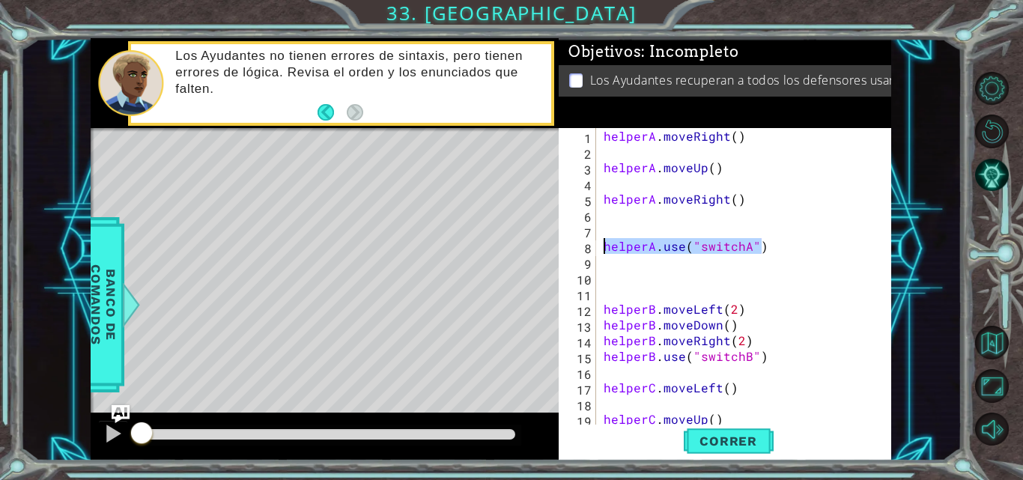
drag, startPoint x: 765, startPoint y: 250, endPoint x: 598, endPoint y: 246, distance: 167.8
click at [598, 246] on div "helperA.moveRight() 1 2 3 4 5 6 7 8 9 10 11 12 13 14 15 16 17 18 19 20 helperA …" at bounding box center [724, 277] width 330 height 299
drag, startPoint x: 741, startPoint y: 312, endPoint x: 565, endPoint y: 310, distance: 175.3
click at [565, 310] on div "helperA.use("switchA") 1 2 3 4 5 6 7 8 9 10 11 12 13 14 15 16 17 18 19 20 helpe…" at bounding box center [724, 277] width 330 height 299
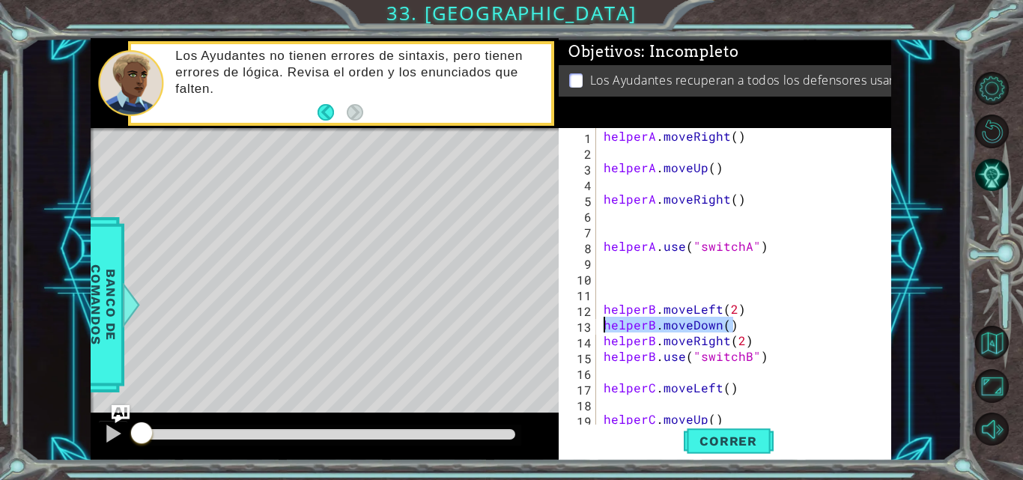
drag, startPoint x: 750, startPoint y: 324, endPoint x: 598, endPoint y: 327, distance: 152.1
click at [598, 327] on div "helperB.moveLeft(2) 1 2 3 4 5 6 7 8 9 10 11 12 13 14 15 16 17 18 19 20 helperA …" at bounding box center [724, 277] width 330 height 299
click at [708, 253] on div "helperA . moveRight ( ) helperA . moveUp ( ) helperA . moveRight ( ) helperA . …" at bounding box center [743, 293] width 284 height 330
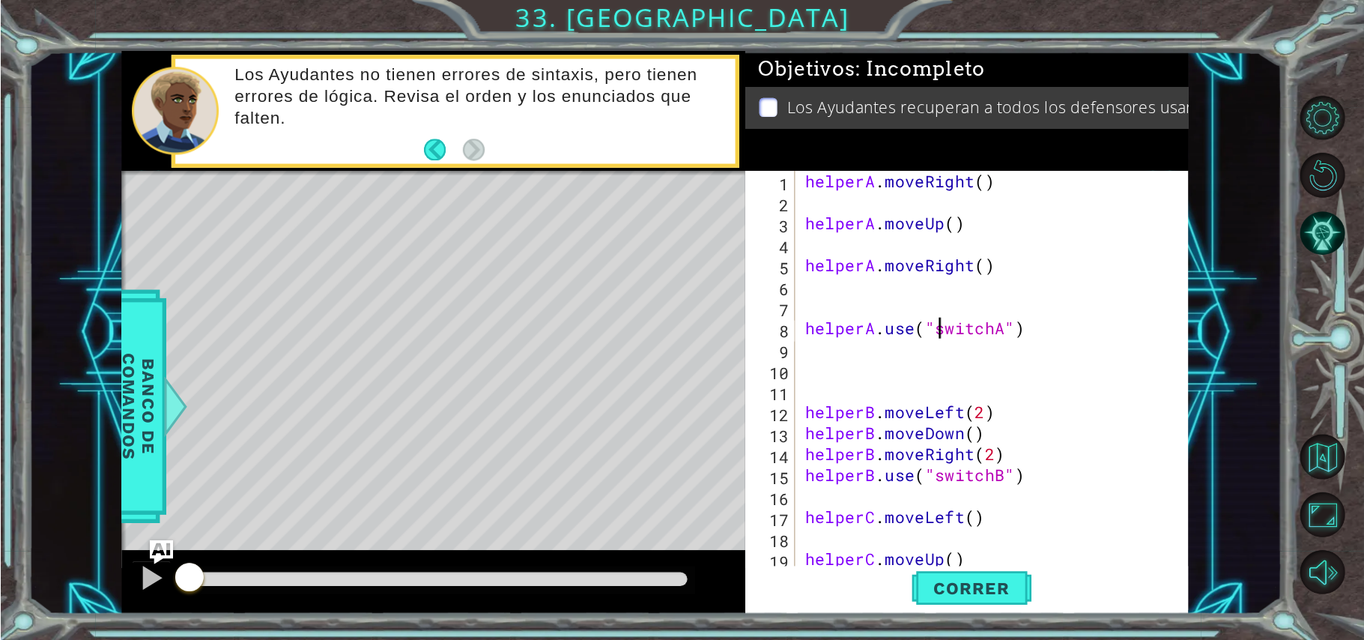
scroll to position [79, 0]
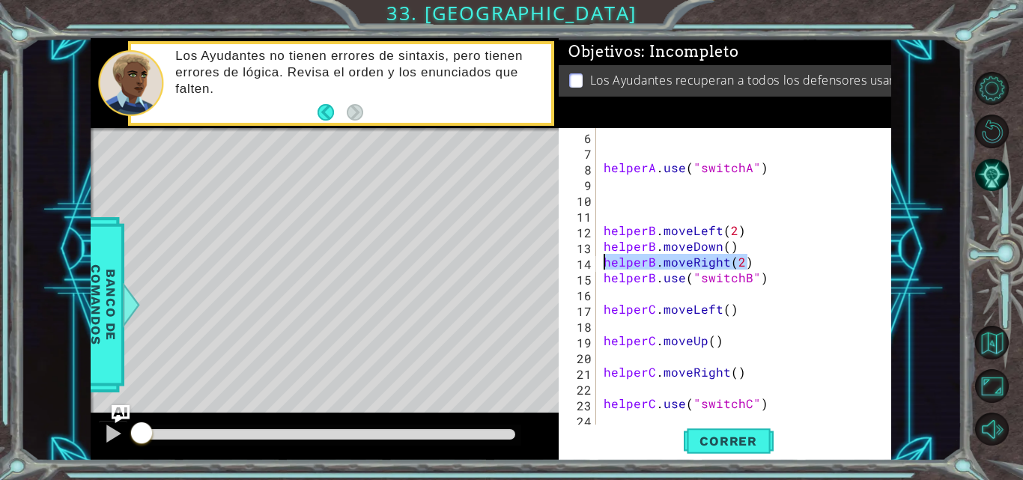
drag, startPoint x: 749, startPoint y: 261, endPoint x: 603, endPoint y: 264, distance: 146.1
click at [603, 264] on div "helperA . use ( "switchA" ) helperB . moveLeft ( 2 ) helperB . moveDown ( ) hel…" at bounding box center [743, 293] width 284 height 330
drag, startPoint x: 763, startPoint y: 282, endPoint x: 606, endPoint y: 278, distance: 157.3
click at [606, 278] on div "helperA . use ( "switchA" ) helperB . moveLeft ( 2 ) helperB . moveDown ( ) hel…" at bounding box center [743, 293] width 284 height 330
type textarea "helperB.use("switchB")"
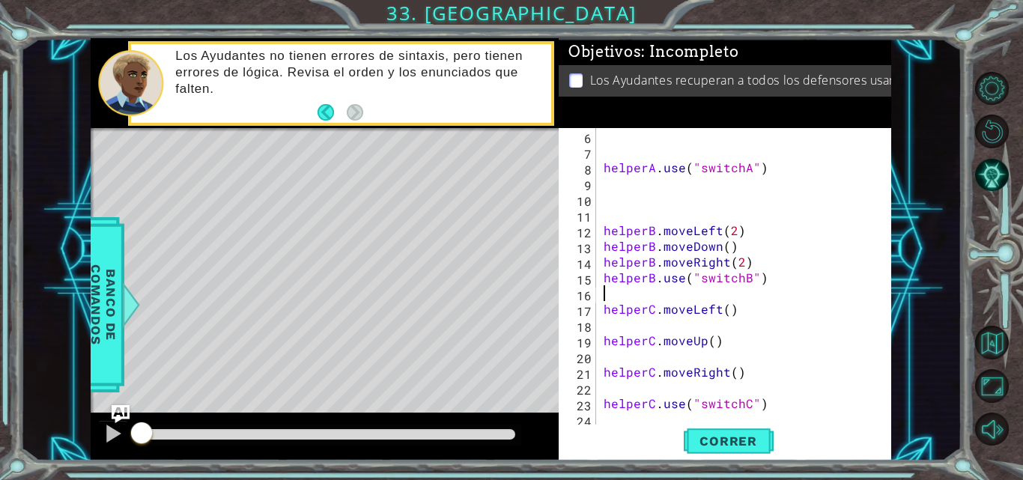
click at [727, 300] on div "helperA . use ( "switchA" ) helperB . moveLeft ( 2 ) helperB . moveDown ( ) hel…" at bounding box center [743, 293] width 284 height 330
drag, startPoint x: 736, startPoint y: 308, endPoint x: 583, endPoint y: 300, distance: 153.0
click at [582, 303] on div "6 7 8 9 10 11 12 13 14 15 16 17 18 19 20 21 22 23 24 helperA . use ( "switchA" …" at bounding box center [724, 277] width 330 height 299
drag, startPoint x: 726, startPoint y: 342, endPoint x: 604, endPoint y: 345, distance: 121.4
click at [604, 345] on div "helperA . use ( "switchA" ) helperB . moveLeft ( 2 ) helperB . moveDown ( ) hel…" at bounding box center [743, 293] width 284 height 330
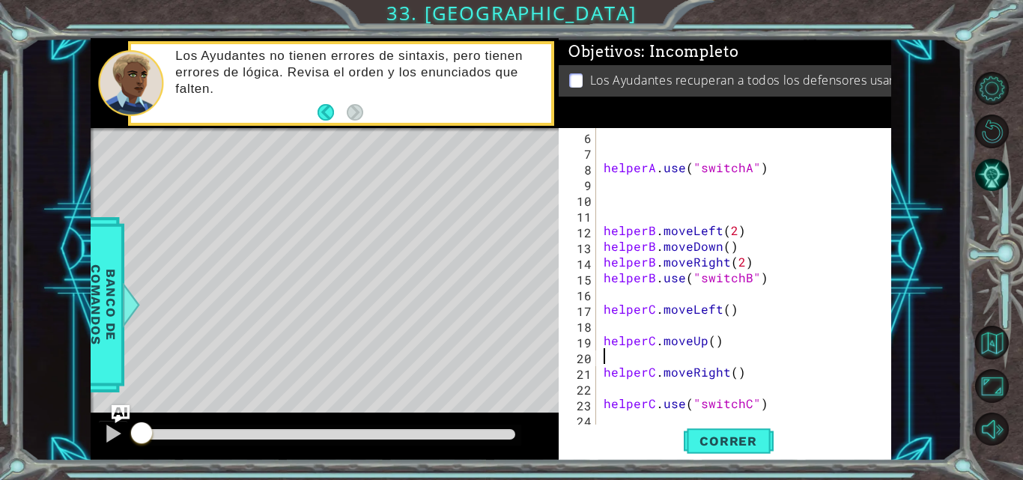
drag, startPoint x: 735, startPoint y: 363, endPoint x: 688, endPoint y: 365, distance: 46.5
click at [688, 365] on div "helperA . use ( "switchA" ) helperB . moveLeft ( 2 ) helperB . moveDown ( ) hel…" at bounding box center [743, 293] width 284 height 330
click at [741, 372] on div "helperA . use ( "switchA" ) helperB . moveLeft ( 2 ) helperB . moveDown ( ) hel…" at bounding box center [743, 293] width 284 height 330
drag, startPoint x: 741, startPoint y: 372, endPoint x: 599, endPoint y: 379, distance: 141.7
click at [599, 379] on div "helperC.moveRight() 6 7 8 9 10 11 12 13 14 15 16 17 18 19 20 21 22 23 24 helper…" at bounding box center [724, 277] width 330 height 299
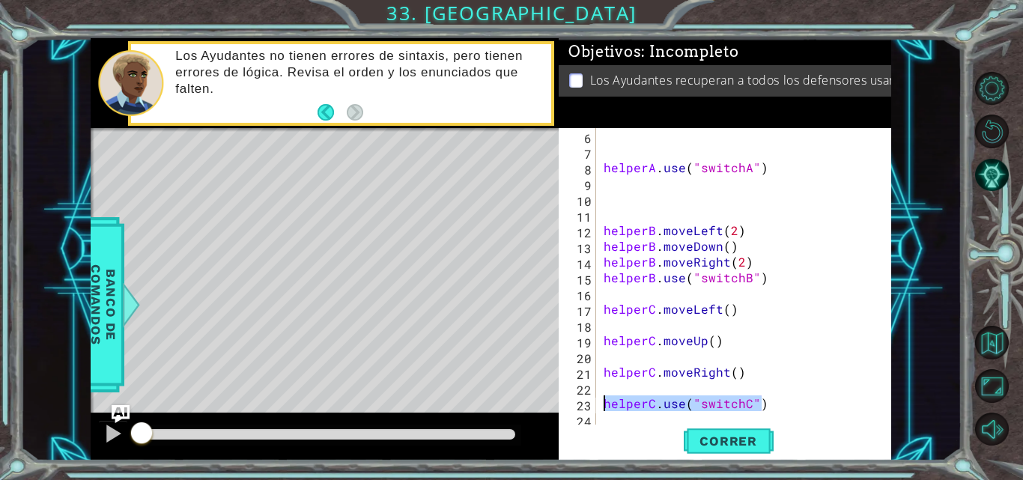
drag, startPoint x: 763, startPoint y: 410, endPoint x: 601, endPoint y: 404, distance: 161.9
click at [601, 404] on div "helperA . use ( "switchA" ) helperB . moveLeft ( 2 ) helperB . moveDown ( ) hel…" at bounding box center [743, 293] width 284 height 330
type textarea "helperC.use("switchC")"
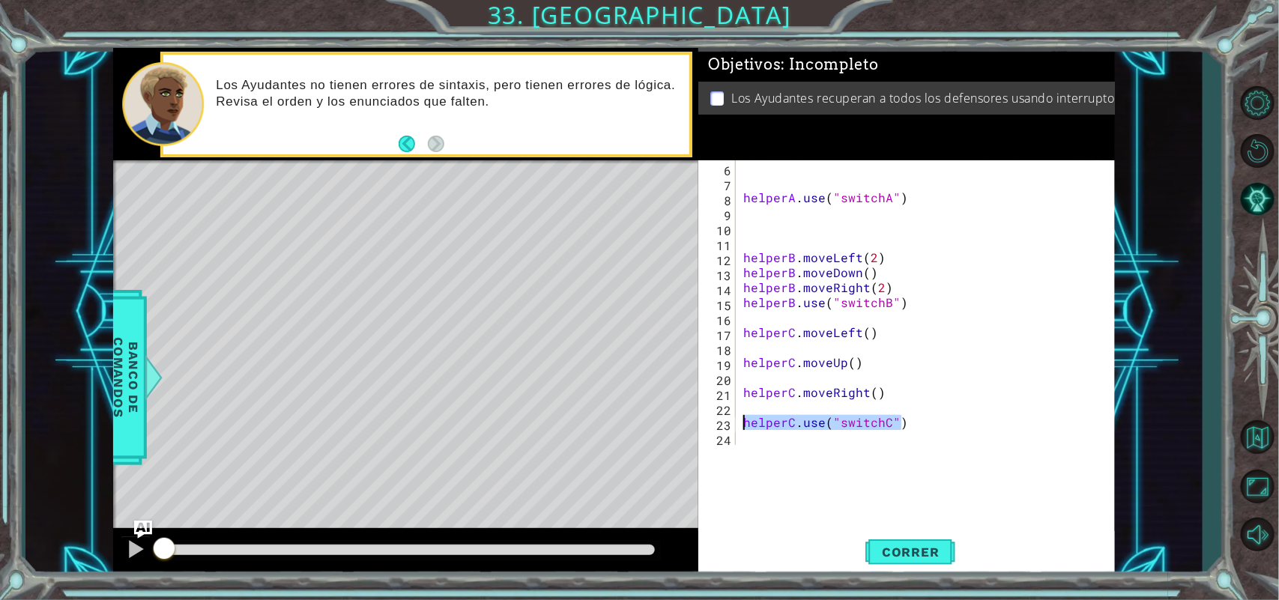
scroll to position [75, 0]
click at [1011, 438] on button "Volver al Mapa" at bounding box center [1256, 437] width 43 height 43
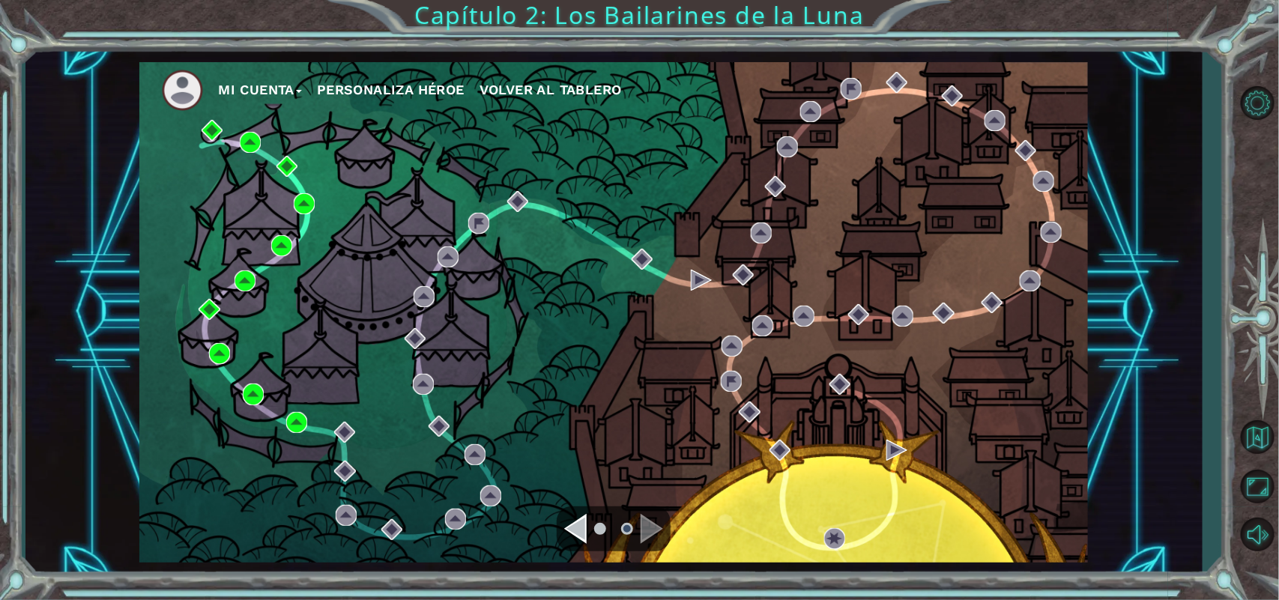
click at [580, 479] on div "Navigate to the previous page" at bounding box center [575, 529] width 22 height 30
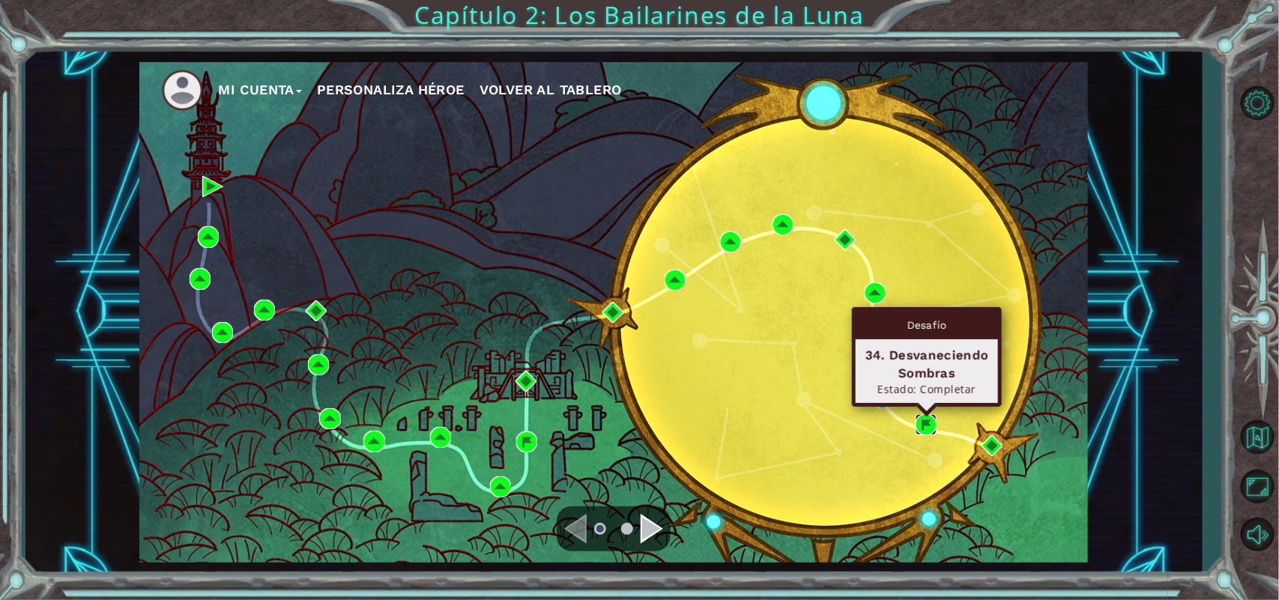
click at [930, 425] on img at bounding box center [925, 424] width 21 height 21
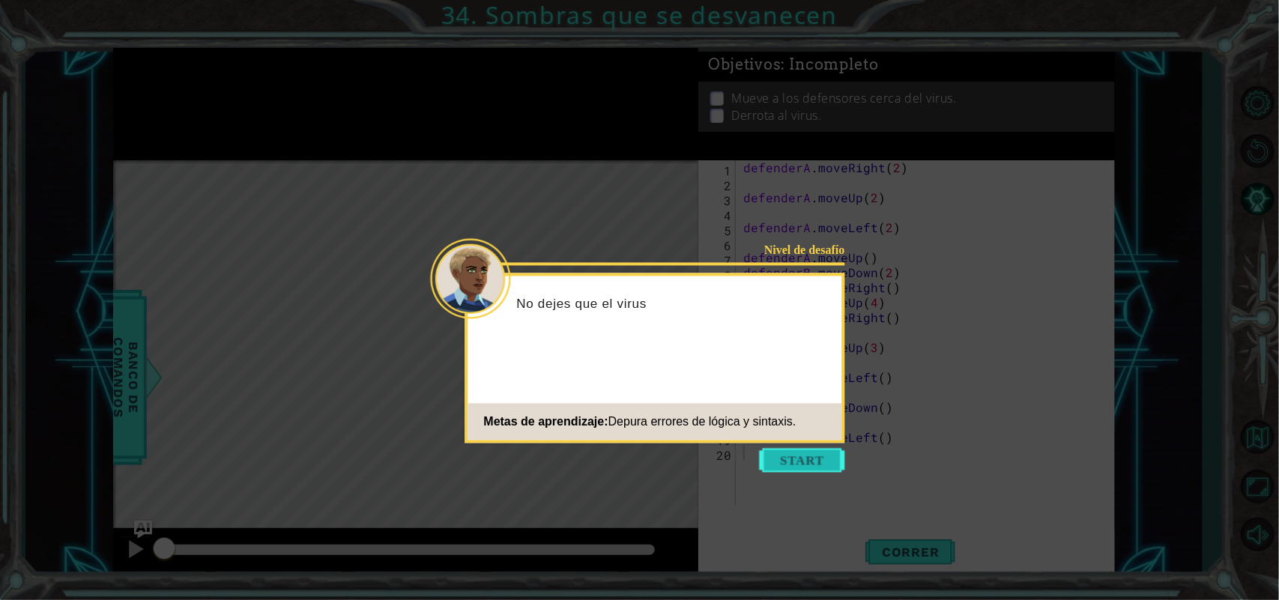
click at [817, 450] on button "Start" at bounding box center [801, 461] width 85 height 24
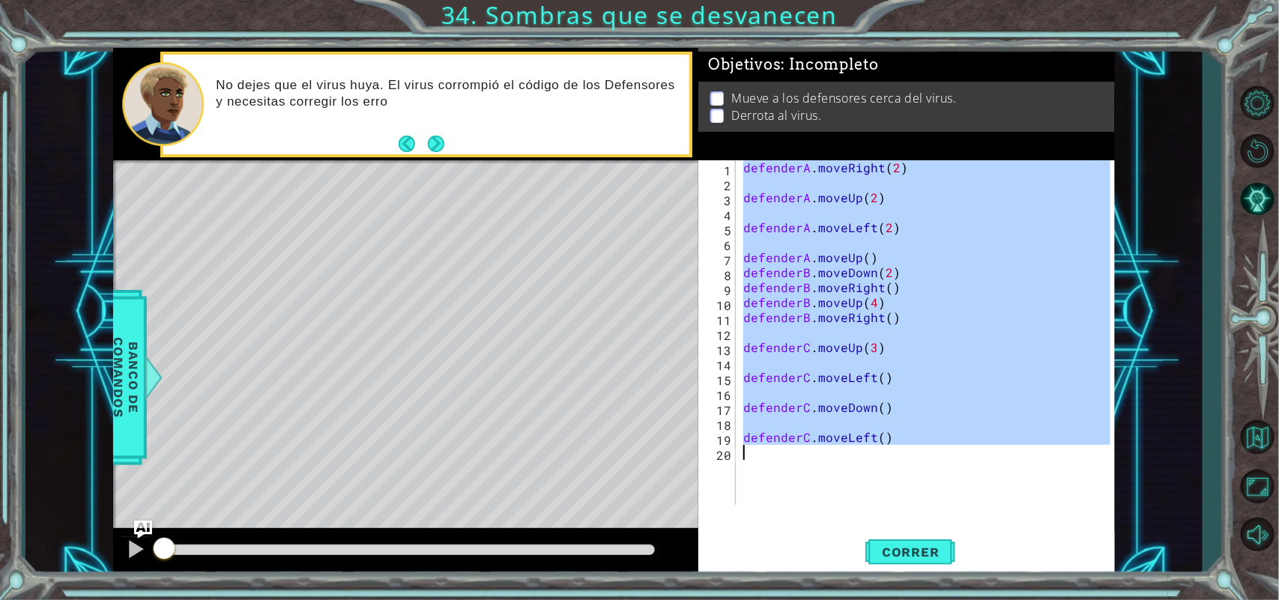
drag, startPoint x: 743, startPoint y: 166, endPoint x: 879, endPoint y: 473, distance: 335.7
click at [879, 473] on div "defenderA . moveRight ( 2 ) defenderA . moveUp ( 2 ) defenderA . moveLeft ( 2 )…" at bounding box center [928, 347] width 377 height 375
type textarea "defenderC.moveLeft()"
type textarea "defenderA.moveUp(2)"
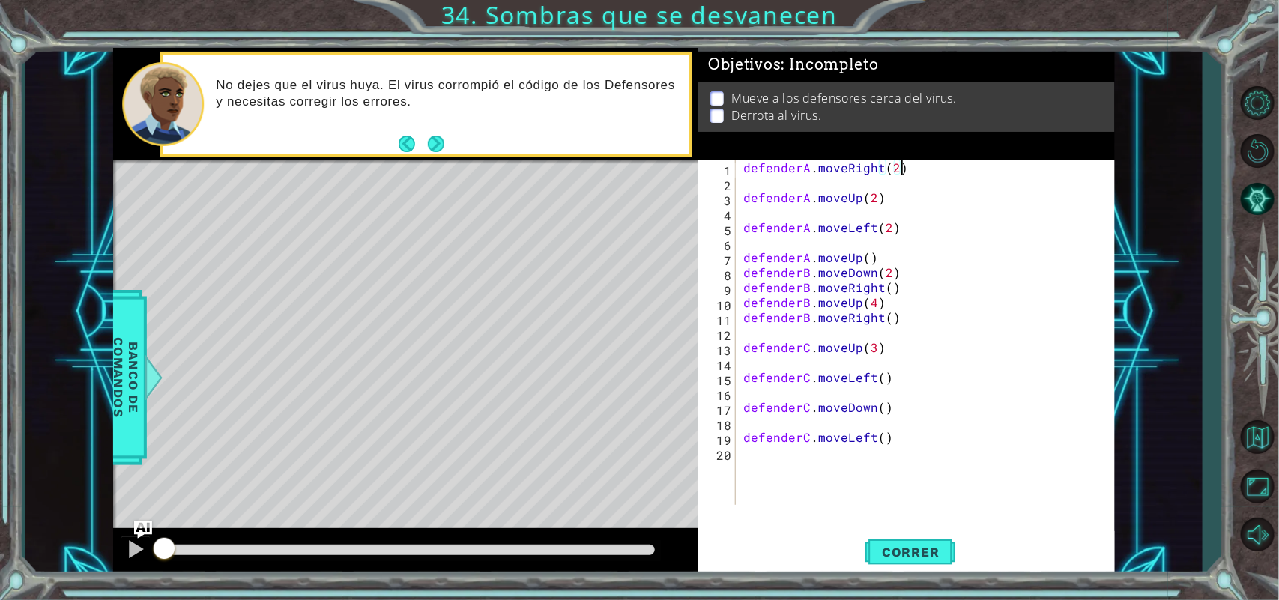
click at [900, 175] on div "defenderA . moveRight ( 2 ) defenderA . moveUp ( 2 ) defenderA . moveLeft ( 2 )…" at bounding box center [928, 347] width 377 height 375
drag, startPoint x: 900, startPoint y: 167, endPoint x: 740, endPoint y: 169, distance: 159.6
click at [740, 169] on div "defenderA . moveRight ( 2 ) defenderA . moveUp ( 2 ) defenderA . moveLeft ( 2 )…" at bounding box center [928, 347] width 377 height 375
drag, startPoint x: 878, startPoint y: 199, endPoint x: 738, endPoint y: 197, distance: 140.1
click at [738, 197] on div "defenderA.moveRight(2) 1 2 3 4 5 6 7 8 9 10 11 12 13 14 15 16 17 18 19 20 defen…" at bounding box center [904, 332] width 412 height 345
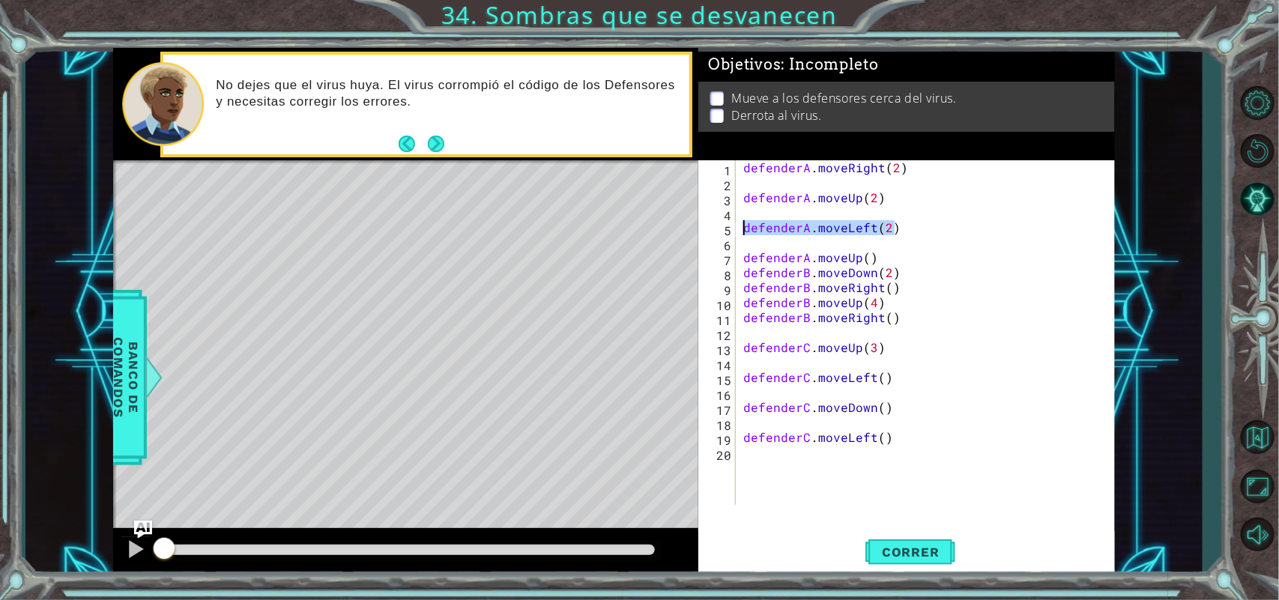
drag, startPoint x: 905, startPoint y: 233, endPoint x: 742, endPoint y: 231, distance: 163.3
click at [742, 231] on div "defenderA . moveRight ( 2 ) defenderA . moveUp ( 2 ) defenderA . moveLeft ( 2 )…" at bounding box center [928, 347] width 377 height 375
drag, startPoint x: 874, startPoint y: 256, endPoint x: 743, endPoint y: 258, distance: 131.1
click at [743, 258] on div "defenderA . moveRight ( 2 ) defenderA . moveUp ( 2 ) defenderA . moveLeft ( 2 )…" at bounding box center [928, 347] width 377 height 375
drag, startPoint x: 899, startPoint y: 270, endPoint x: 742, endPoint y: 274, distance: 156.6
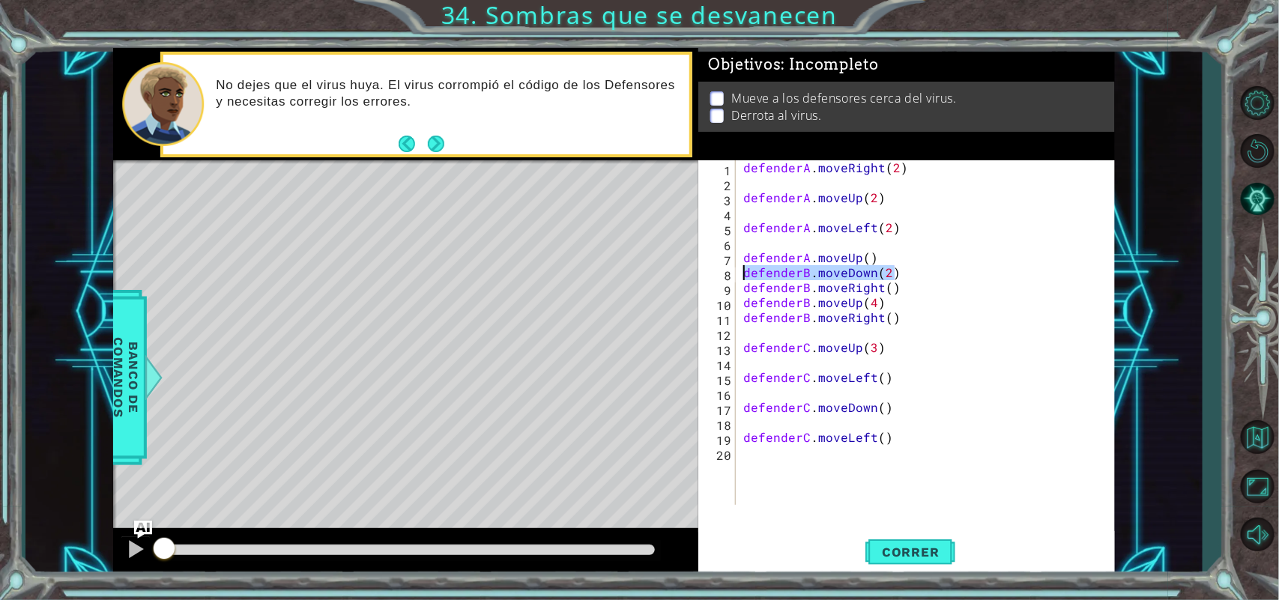
click at [742, 274] on div "defenderA . moveRight ( 2 ) defenderA . moveUp ( 2 ) defenderA . moveLeft ( 2 )…" at bounding box center [928, 347] width 377 height 375
drag, startPoint x: 907, startPoint y: 290, endPoint x: 746, endPoint y: 289, distance: 161.0
click at [746, 289] on div "defenderA . moveRight ( 2 ) defenderA . moveUp ( 2 ) defenderA . moveLeft ( 2 )…" at bounding box center [928, 347] width 377 height 375
drag, startPoint x: 877, startPoint y: 304, endPoint x: 736, endPoint y: 301, distance: 141.6
click at [736, 301] on div "defenderB.moveRight() 1 2 3 4 5 6 7 8 9 10 11 12 13 14 15 16 17 18 19 20 defend…" at bounding box center [904, 332] width 412 height 345
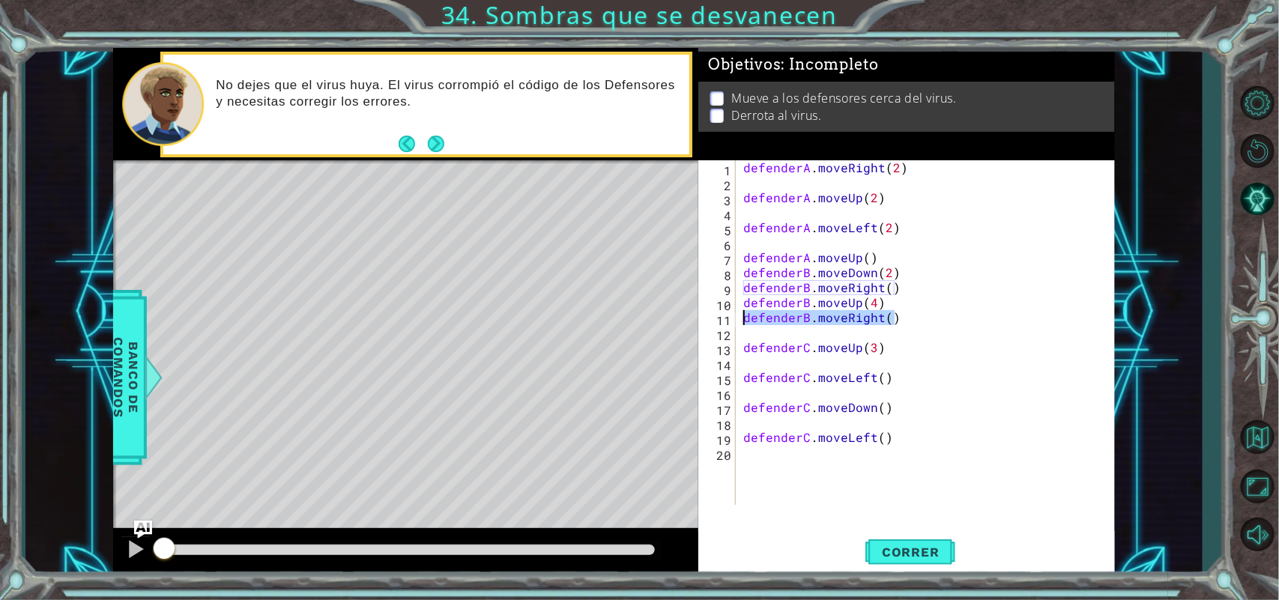
drag, startPoint x: 899, startPoint y: 320, endPoint x: 738, endPoint y: 321, distance: 161.0
click at [738, 321] on div "defenderB.moveUp(4) 1 2 3 4 5 6 7 8 9 10 11 12 13 14 15 16 17 18 19 20 defender…" at bounding box center [904, 332] width 412 height 345
drag, startPoint x: 881, startPoint y: 349, endPoint x: 742, endPoint y: 346, distance: 138.6
click at [742, 346] on div "defenderA . moveRight ( 2 ) defenderA . moveUp ( 2 ) defenderA . moveLeft ( 2 )…" at bounding box center [928, 347] width 377 height 375
drag, startPoint x: 890, startPoint y: 383, endPoint x: 733, endPoint y: 375, distance: 157.5
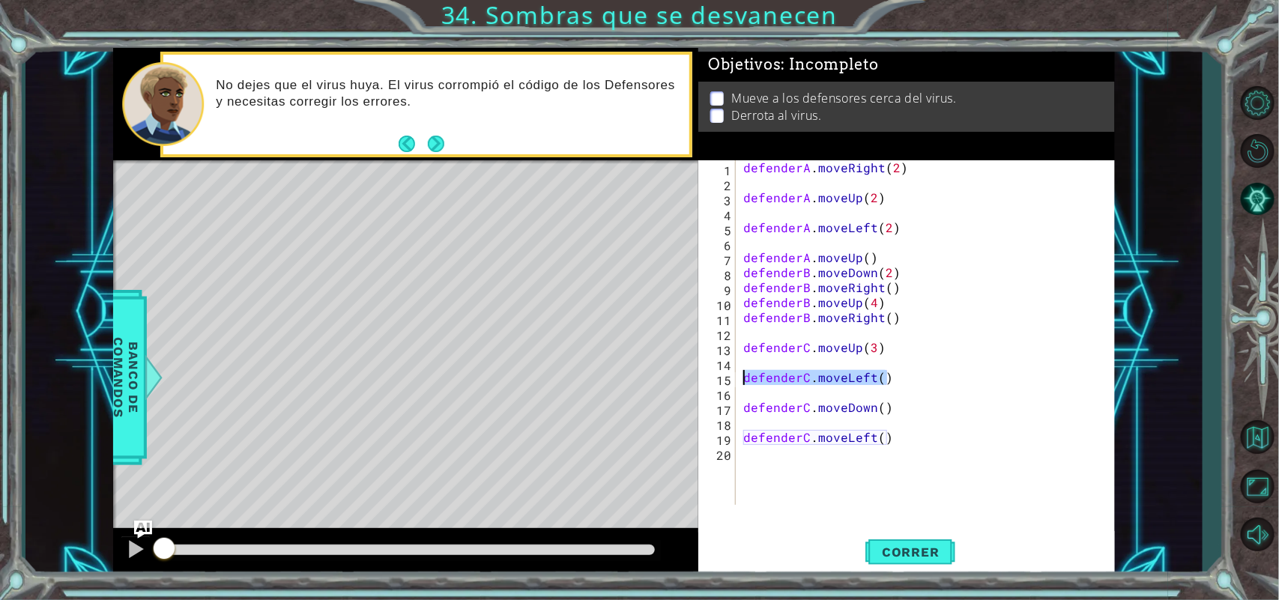
click at [733, 375] on div "defenderC.moveUp(3) 1 2 3 4 5 6 7 8 9 10 11 12 13 14 15 16 17 18 19 20 defender…" at bounding box center [904, 332] width 412 height 345
click at [755, 375] on div "defenderA . moveRight ( 2 ) defenderA . moveUp ( 2 ) defenderA . moveLeft ( 2 )…" at bounding box center [925, 332] width 370 height 345
drag, startPoint x: 746, startPoint y: 375, endPoint x: 916, endPoint y: 380, distance: 170.1
click at [916, 380] on div "defenderA . moveRight ( 2 ) defenderA . moveUp ( 2 ) defenderA . moveLeft ( 2 )…" at bounding box center [928, 347] width 377 height 375
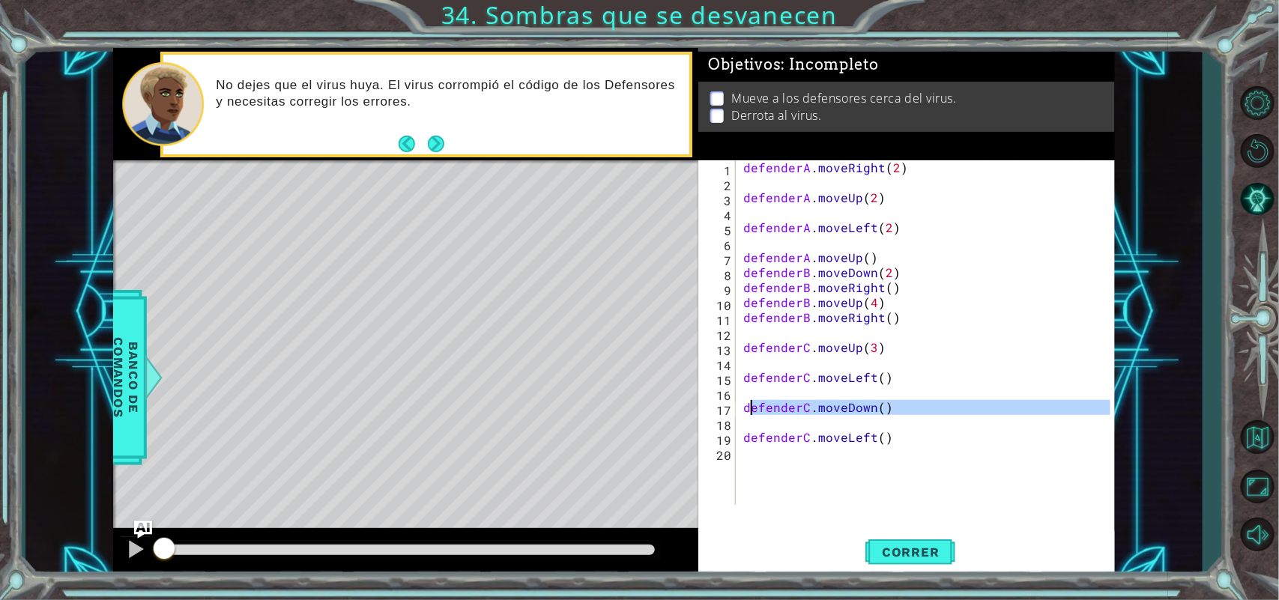
drag, startPoint x: 888, startPoint y: 418, endPoint x: 742, endPoint y: 410, distance: 146.3
click at [742, 410] on div "defenderA . moveRight ( 2 ) defenderA . moveUp ( 2 ) defenderA . moveLeft ( 2 )…" at bounding box center [928, 347] width 377 height 375
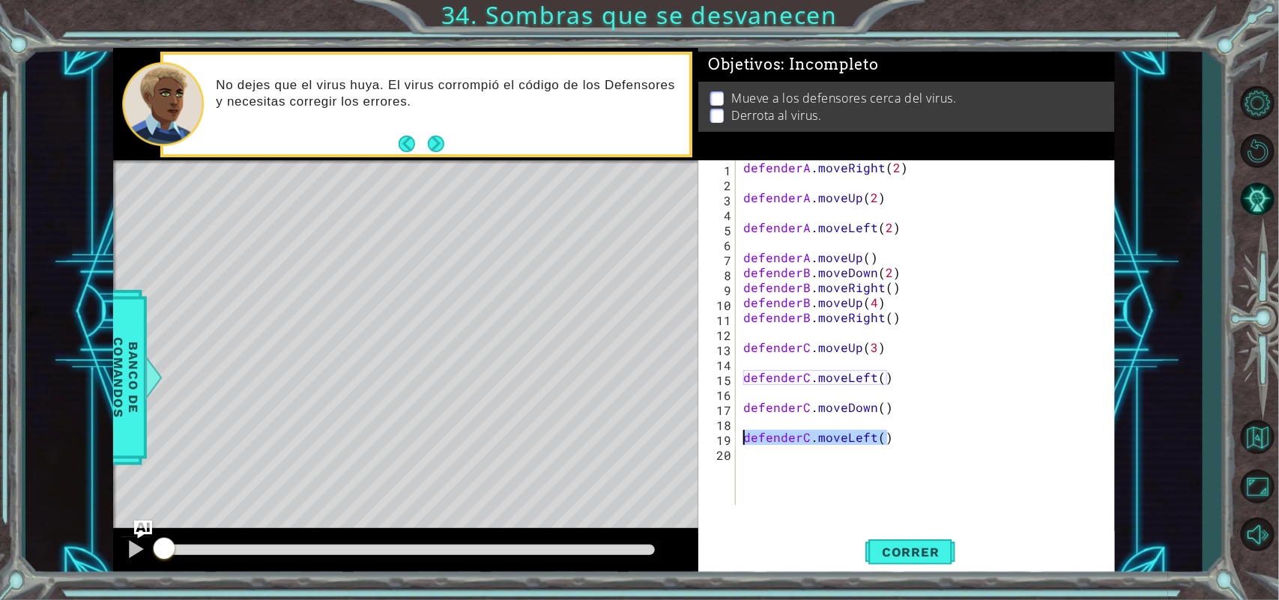
drag, startPoint x: 889, startPoint y: 437, endPoint x: 738, endPoint y: 434, distance: 151.3
click at [738, 434] on div "defenderC.moveDown() 1 2 3 4 5 6 7 8 9 10 11 12 13 14 15 16 17 18 19 20 defende…" at bounding box center [904, 332] width 412 height 345
type textarea "defenderC.moveLeft()"
